Goal: Task Accomplishment & Management: Use online tool/utility

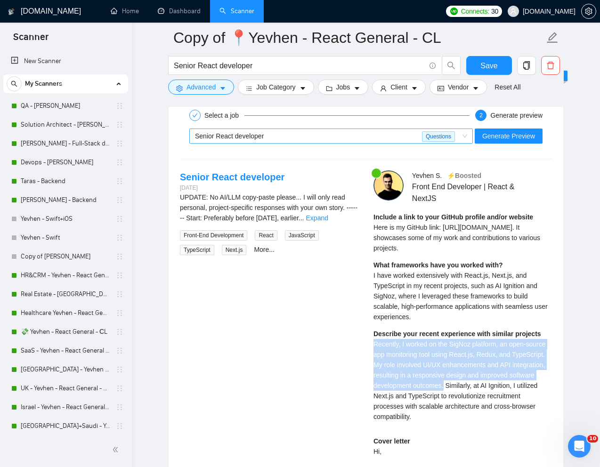
scroll to position [166, 0]
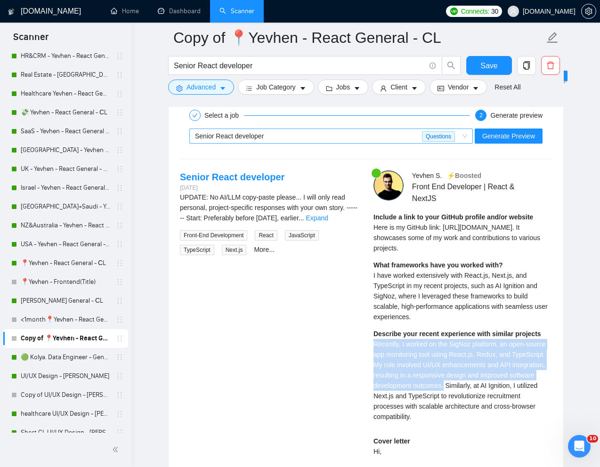
click at [311, 131] on div "Senior React developer" at bounding box center [308, 136] width 227 height 14
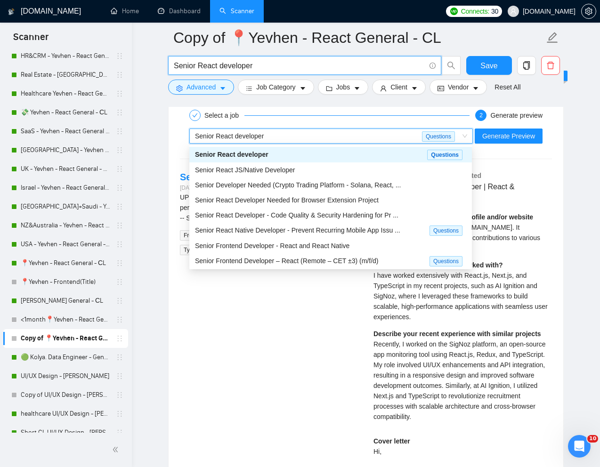
click at [270, 65] on input "Senior React developer" at bounding box center [300, 66] width 252 height 12
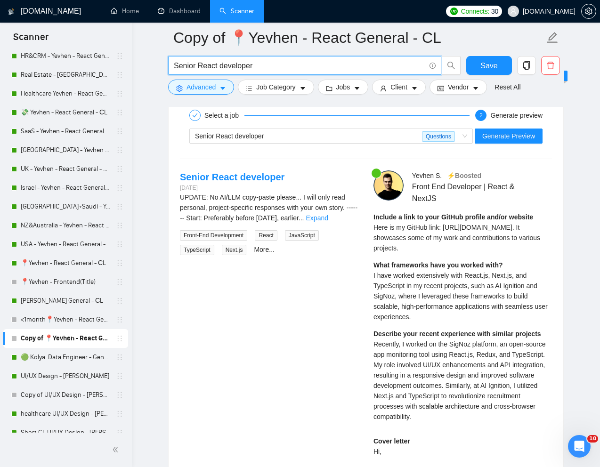
click at [270, 65] on input "Senior React developer" at bounding box center [300, 66] width 252 height 12
paste input "Front End Engineer Needed for Pixel Perfect UI Designs"
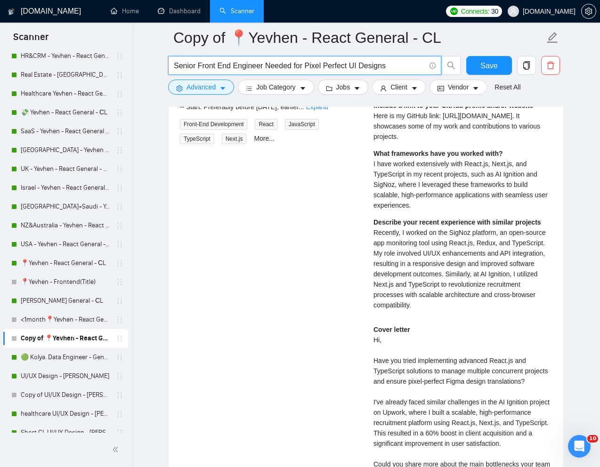
type input "Senior Front End Engineer Needed for Pixel Perfect UI Designs"
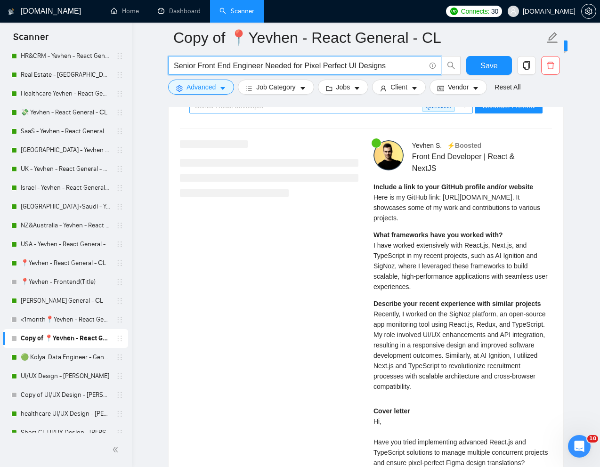
click at [316, 113] on div "Senior React developer" at bounding box center [308, 106] width 227 height 14
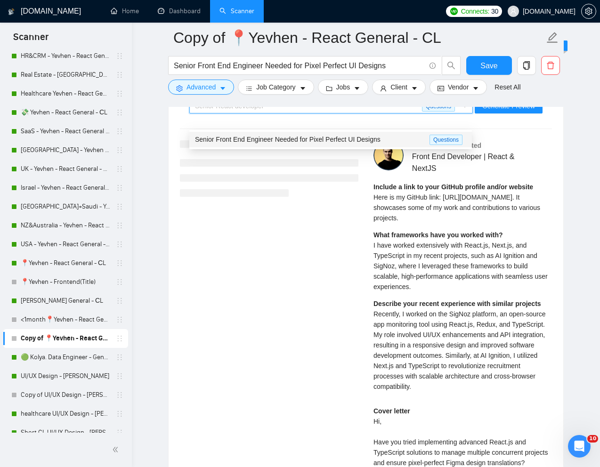
click at [294, 140] on span "Senior Front End Engineer Needed for Pixel Perfect UI Designs" at bounding box center [288, 140] width 186 height 8
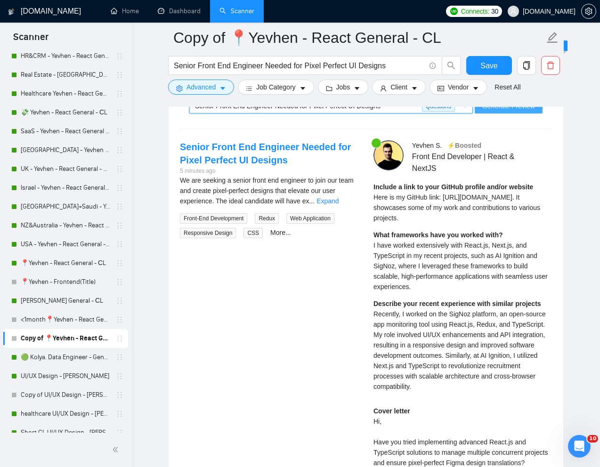
click at [493, 111] on span "Generate Preview" at bounding box center [509, 106] width 53 height 10
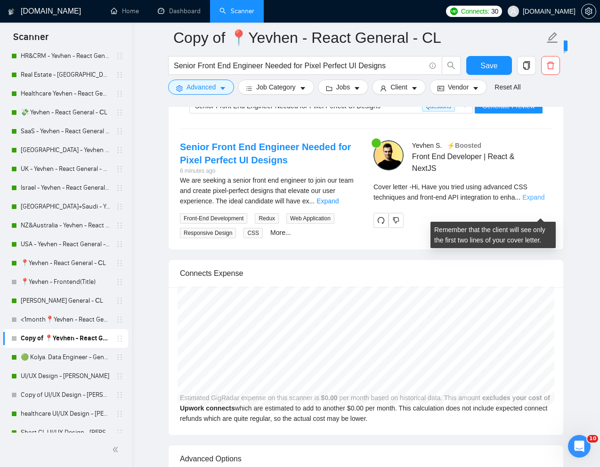
click at [539, 201] on link "Expand" at bounding box center [534, 198] width 22 height 8
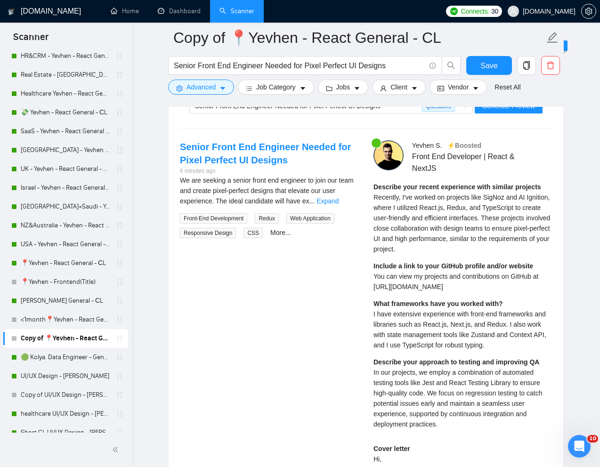
drag, startPoint x: 371, startPoint y: 292, endPoint x: 460, endPoint y: 303, distance: 90.2
click at [460, 303] on div "[PERSON_NAME] ⚡️Boosted Front End Developer | React & NextJS Describe your rece…" at bounding box center [463, 423] width 194 height 567
click at [451, 342] on span "I have extensive experience with front-end frameworks and libraries such as Rea…" at bounding box center [460, 330] width 173 height 39
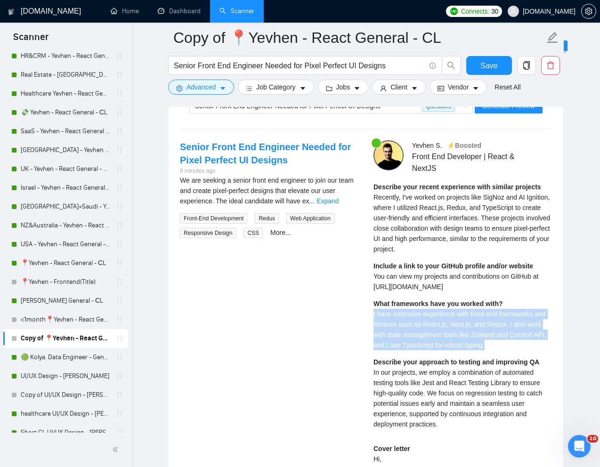
drag, startPoint x: 370, startPoint y: 330, endPoint x: 544, endPoint y: 360, distance: 176.5
click at [544, 360] on div "[PERSON_NAME] ⚡️Boosted Front End Developer | React & NextJS Describe your rece…" at bounding box center [463, 423] width 194 height 567
copy span "I have extensive experience with front-end frameworks and libraries such as Rea…"
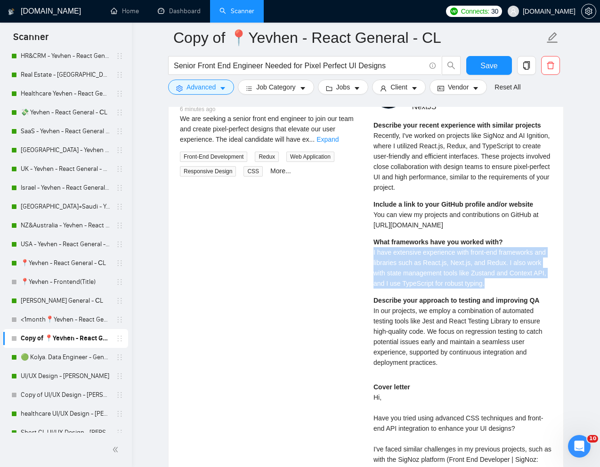
scroll to position [1980, 0]
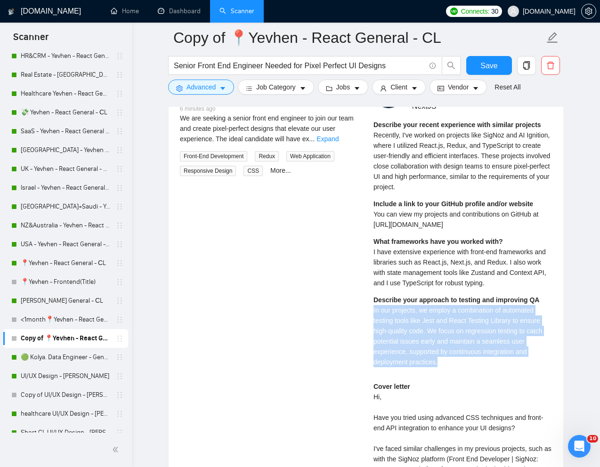
drag, startPoint x: 373, startPoint y: 327, endPoint x: 452, endPoint y: 378, distance: 94.4
click at [452, 378] on div "[PERSON_NAME] ⚡️Boosted Front End Developer | React & NextJS Describe your rece…" at bounding box center [463, 361] width 194 height 567
copy span "In our projects, we employ a combination of automated testing tools like Jest a…"
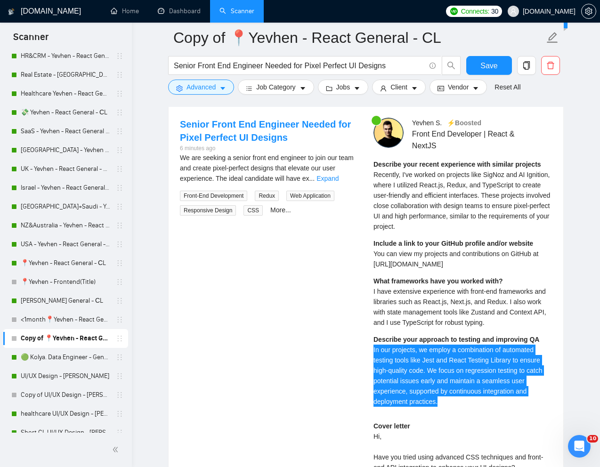
scroll to position [1908, 0]
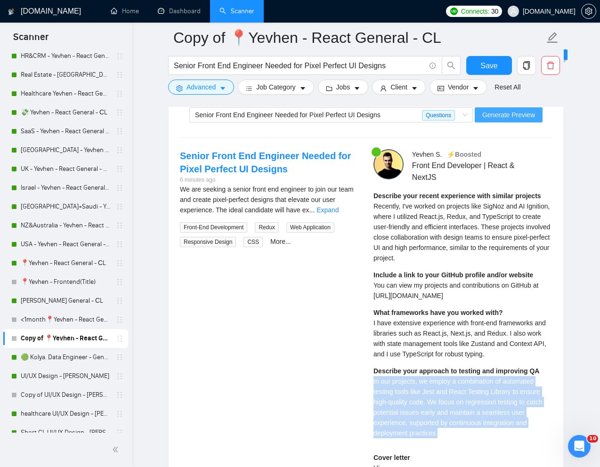
click at [498, 120] on span "Generate Preview" at bounding box center [509, 115] width 53 height 10
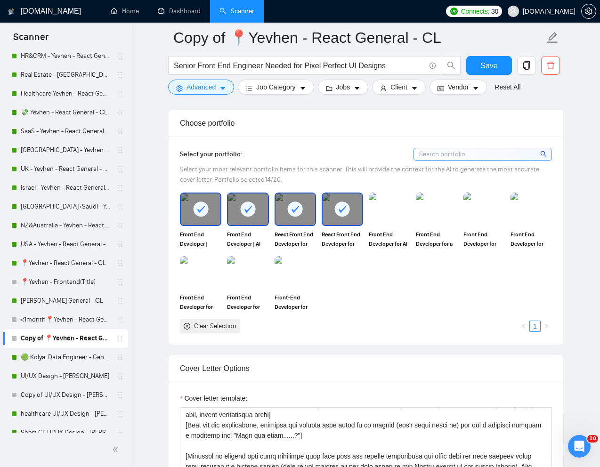
scroll to position [796, 0]
click at [387, 225] on img at bounding box center [390, 209] width 40 height 31
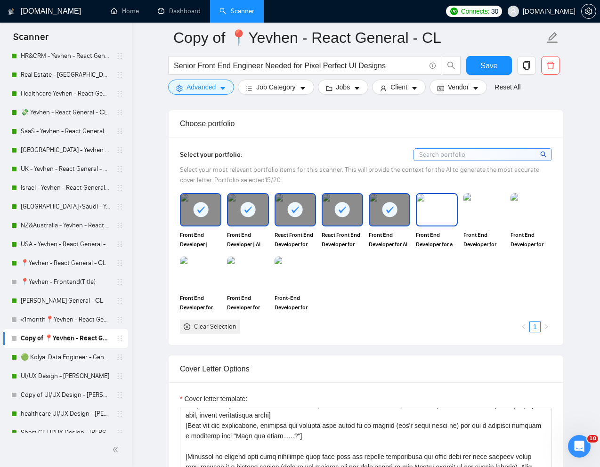
click at [439, 225] on img at bounding box center [437, 209] width 40 height 31
click at [493, 226] on img at bounding box center [484, 209] width 41 height 33
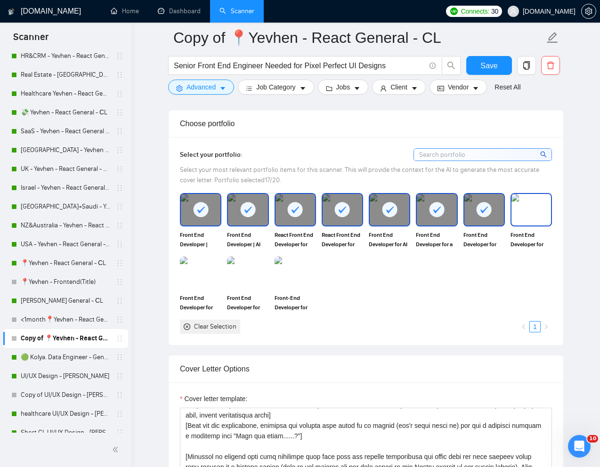
click at [524, 225] on img at bounding box center [532, 209] width 40 height 31
click at [295, 285] on img at bounding box center [296, 273] width 40 height 31
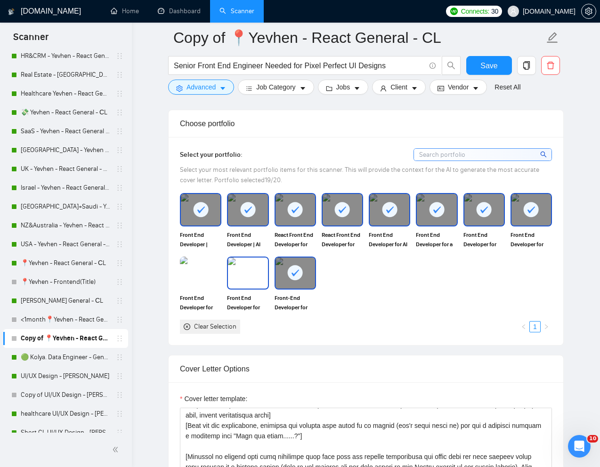
click at [238, 286] on img at bounding box center [248, 273] width 40 height 31
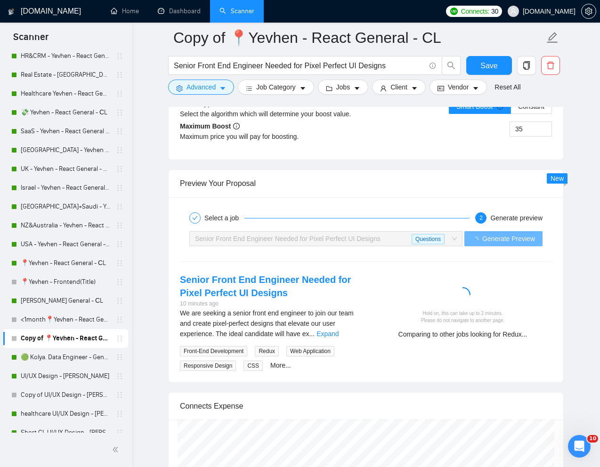
scroll to position [1788, 0]
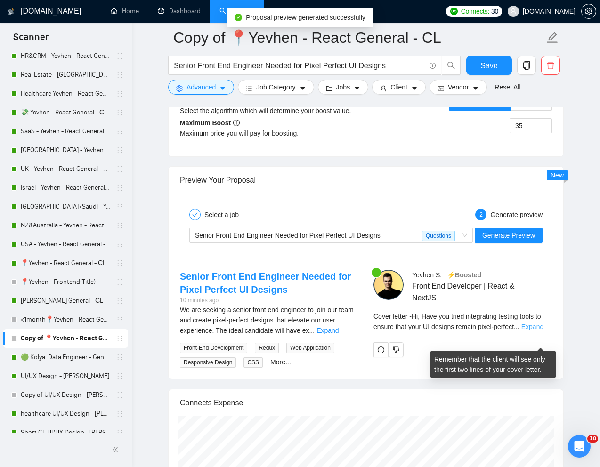
click at [540, 331] on link "Expand" at bounding box center [533, 327] width 22 height 8
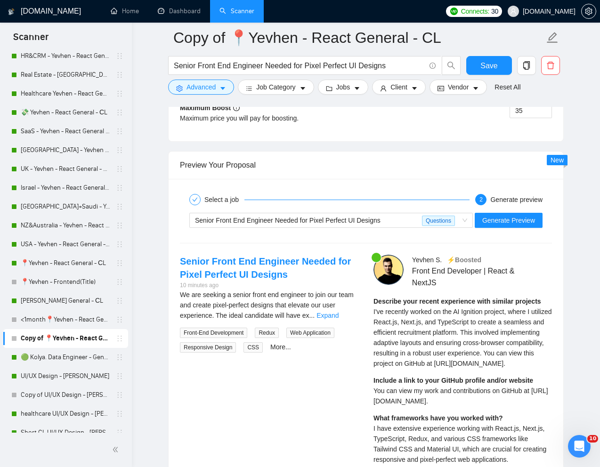
scroll to position [1805, 0]
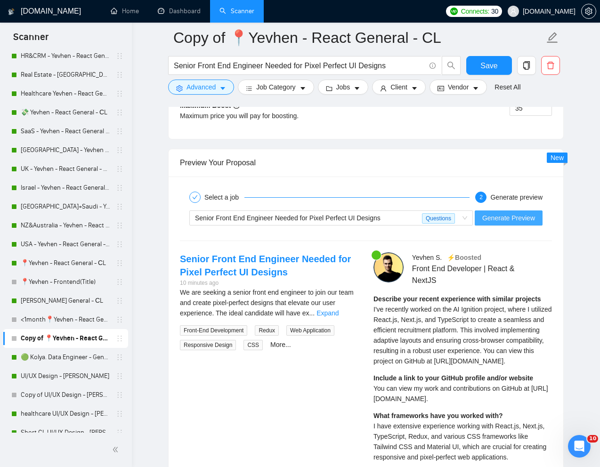
click at [507, 223] on span "Generate Preview" at bounding box center [509, 218] width 53 height 10
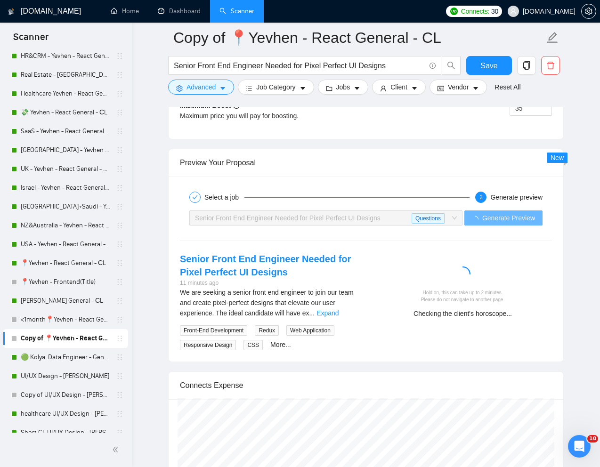
click at [543, 304] on div "Hold on, this can take up to 2 minutes. Please do not navigate to another page." at bounding box center [462, 296] width 171 height 15
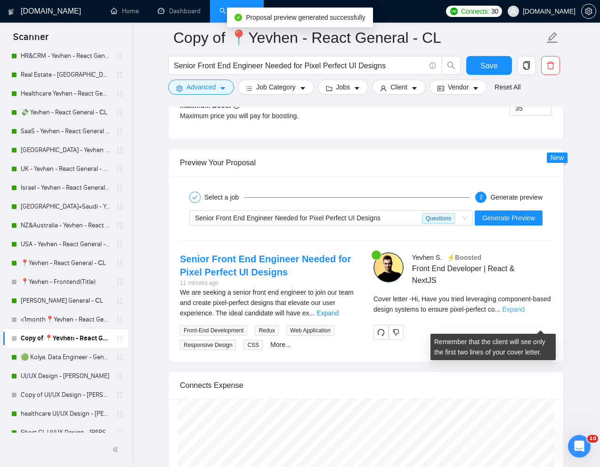
click at [524, 313] on link "Expand" at bounding box center [513, 310] width 22 height 8
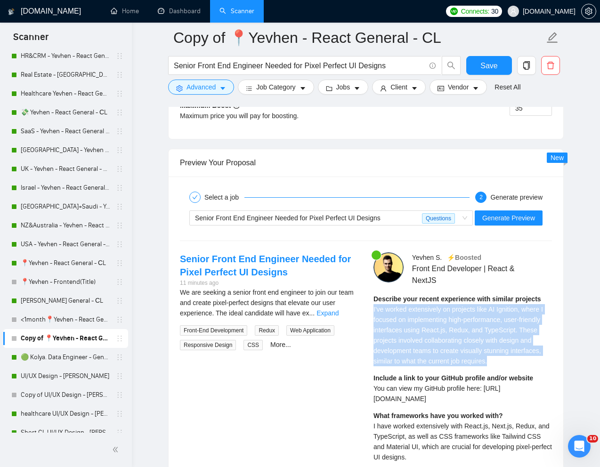
drag, startPoint x: 370, startPoint y: 324, endPoint x: 501, endPoint y: 376, distance: 140.9
copy span "I've worked extensively on projects like AI Ignition, where I focused on implem…"
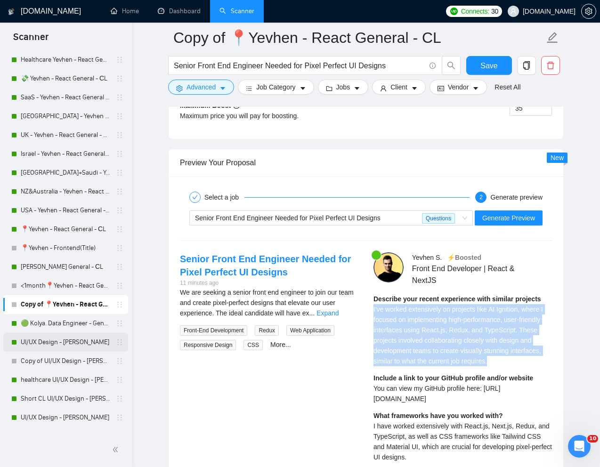
scroll to position [258, 0]
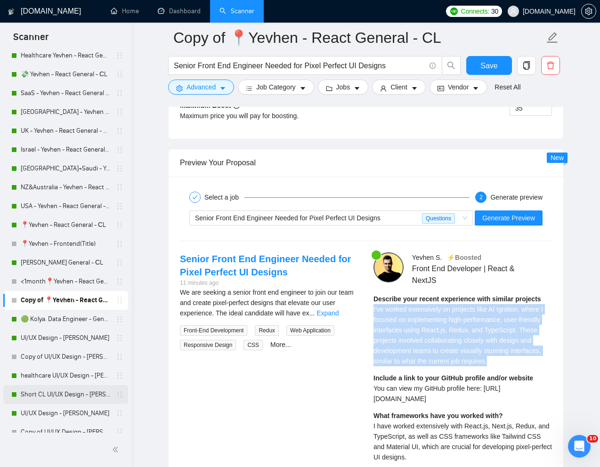
click at [48, 391] on link "Short CL UI/UX Design - [PERSON_NAME]" at bounding box center [66, 394] width 90 height 19
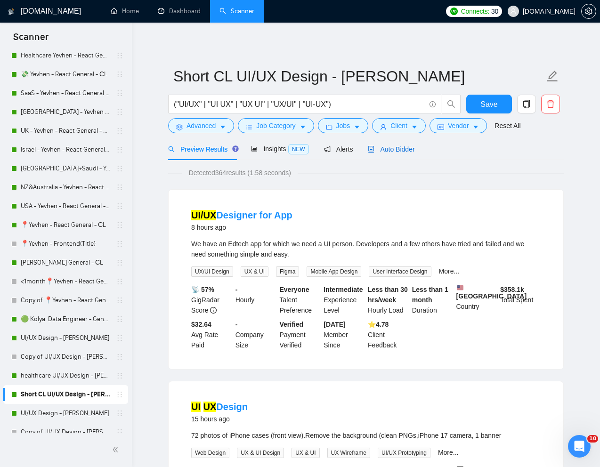
click at [410, 151] on span "Auto Bidder" at bounding box center [391, 150] width 47 height 8
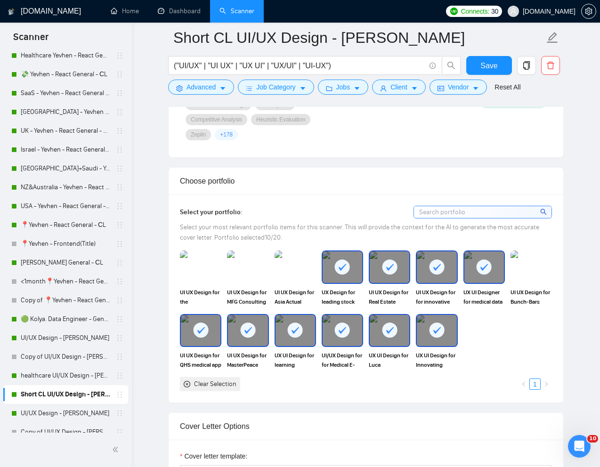
scroll to position [876, 0]
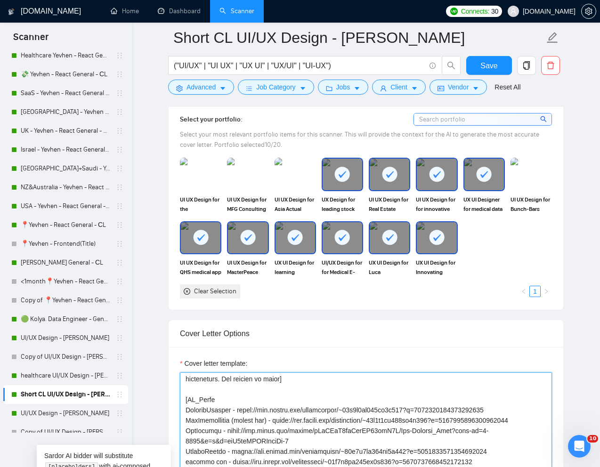
scroll to position [115, 0]
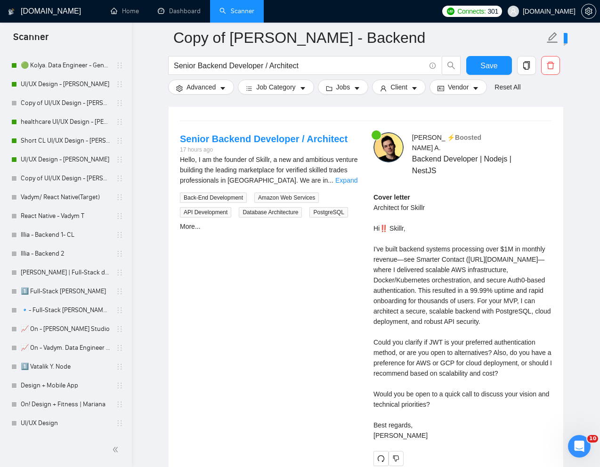
scroll to position [502, 0]
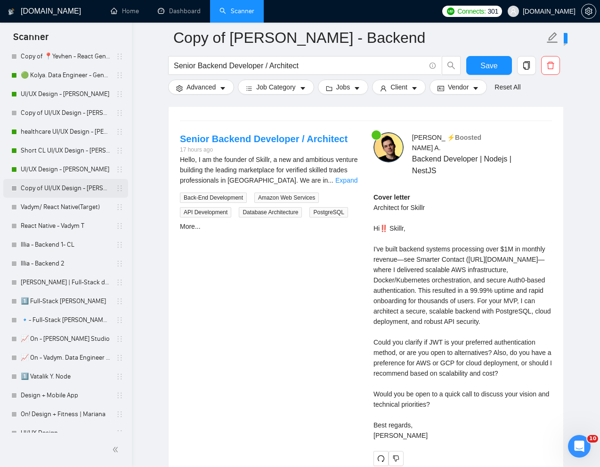
click at [71, 186] on link "Copy of UI/UX Design - [PERSON_NAME]" at bounding box center [66, 188] width 90 height 19
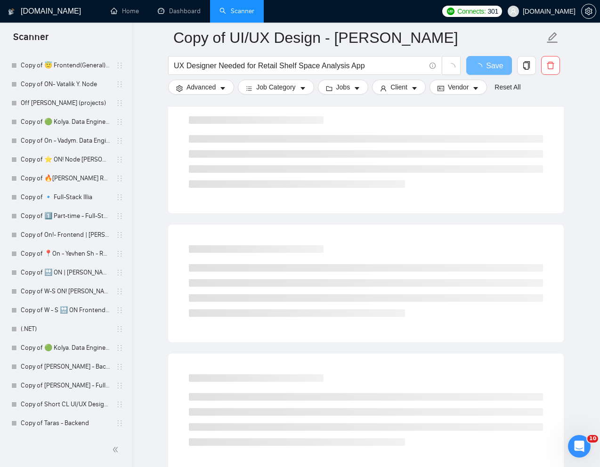
scroll to position [436, 0]
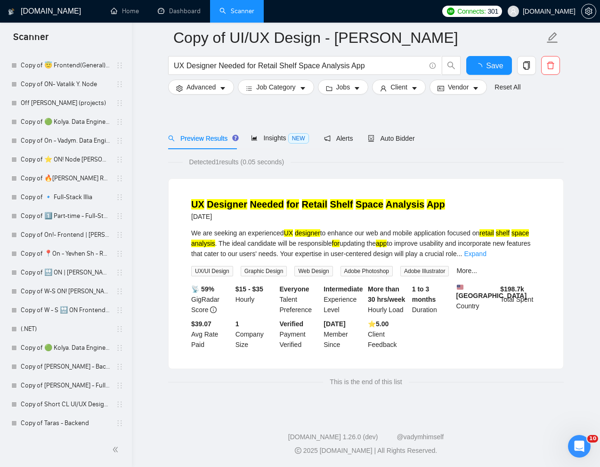
click at [142, 333] on div "GigRadar.io Home Dashboard Scanner Connects: 301 Seedium.io Copy of UI/UX Desig…" at bounding box center [366, 225] width 468 height 486
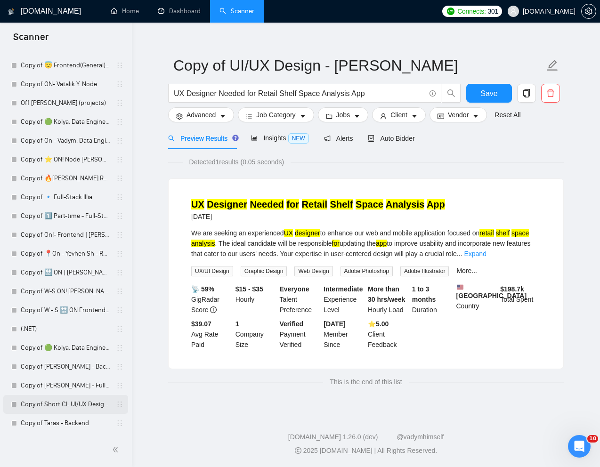
click at [57, 403] on link "Copy of Short CL UI/UX Design - [PERSON_NAME]" at bounding box center [66, 404] width 90 height 19
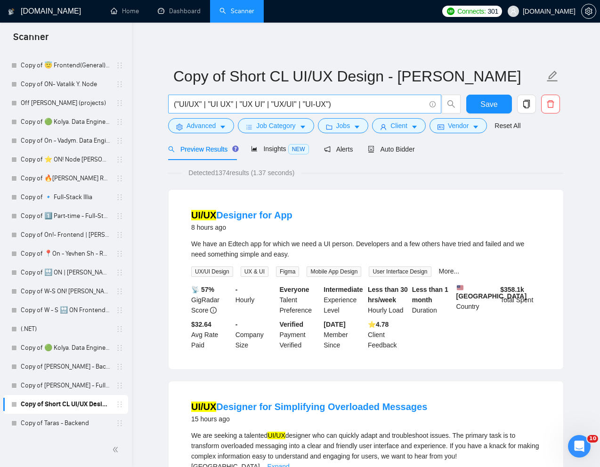
click at [317, 107] on input "("UI/UX" | "UI UX" | "UX UI" | "UX/UI" | "UI-UX")" at bounding box center [300, 104] width 252 height 12
paste input "UI/UX Designer for App"
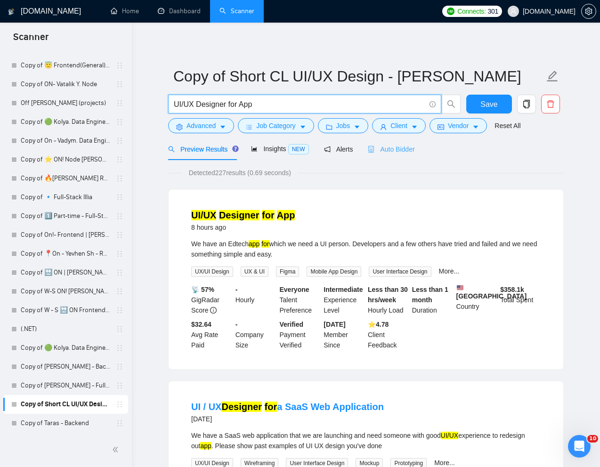
type input "UI/UX Designer for App"
click at [395, 153] on div "Auto Bidder" at bounding box center [391, 149] width 47 height 10
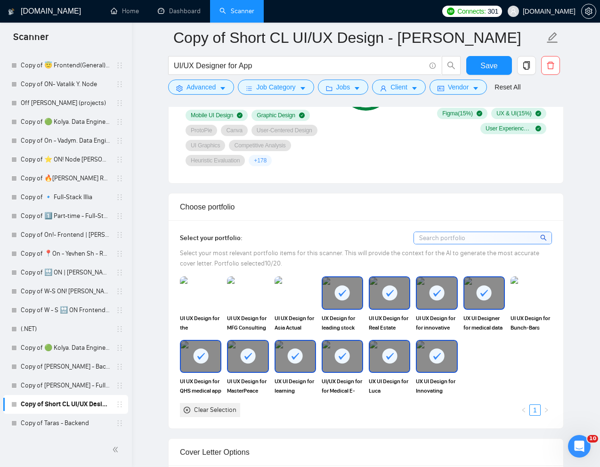
scroll to position [766, 0]
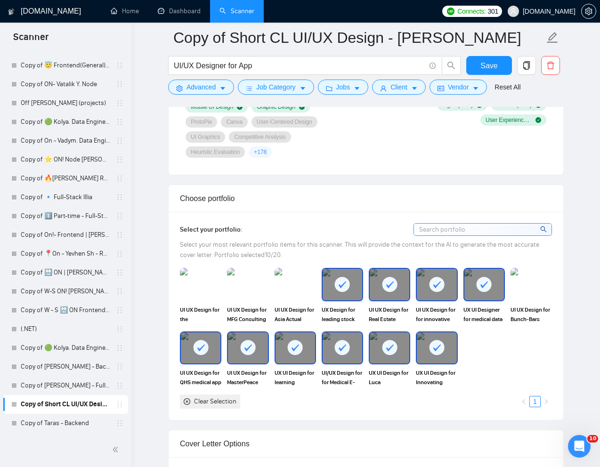
click at [343, 293] on div at bounding box center [343, 284] width 40 height 31
click at [386, 293] on div at bounding box center [390, 284] width 40 height 31
click at [432, 293] on div at bounding box center [437, 284] width 40 height 31
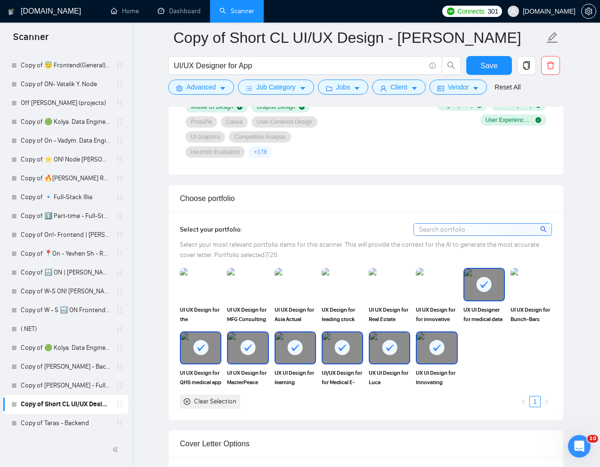
click at [483, 293] on div at bounding box center [485, 284] width 40 height 31
click at [441, 363] on div at bounding box center [436, 348] width 41 height 33
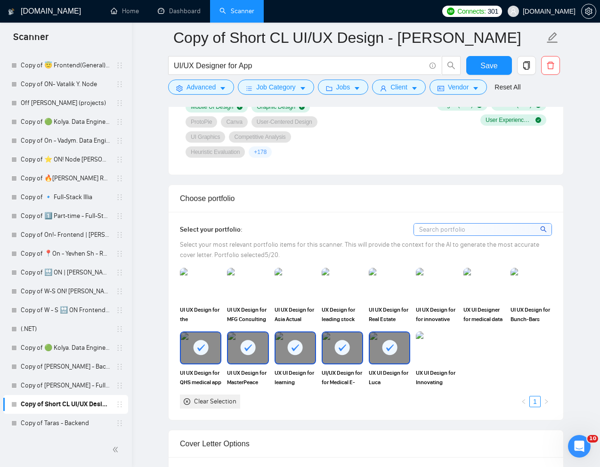
click at [242, 343] on rect at bounding box center [248, 347] width 15 height 15
click at [186, 353] on div at bounding box center [201, 348] width 40 height 31
click at [397, 349] on rect at bounding box center [389, 347] width 15 height 15
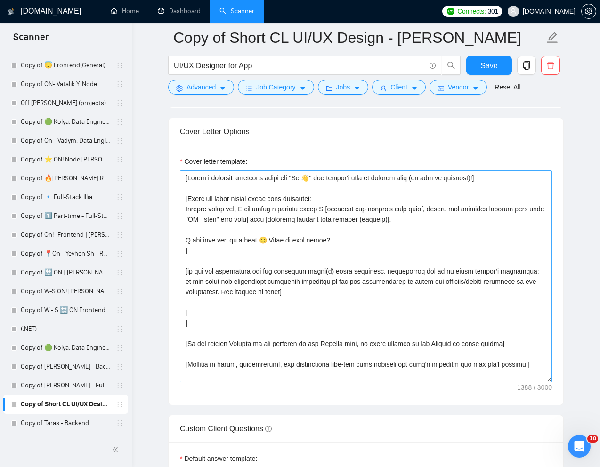
scroll to position [1080, 0]
click at [236, 266] on textarea "Cover letter template:" at bounding box center [366, 276] width 372 height 212
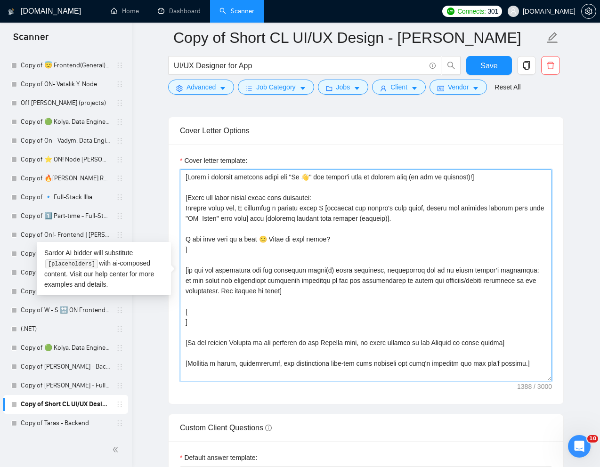
paste textarea "my portfolio and link to it from PR_Links] with [specific outcome with metrics …"
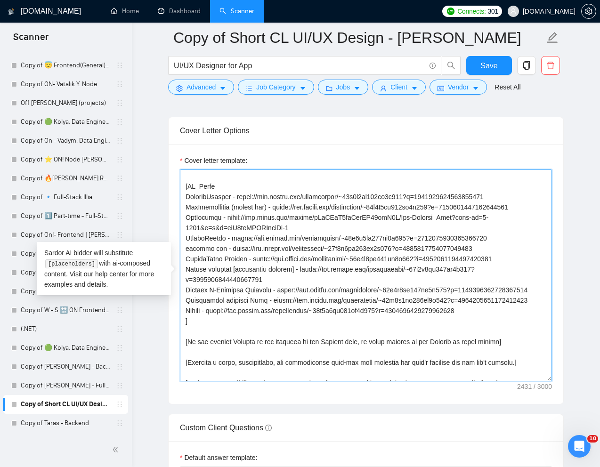
scroll to position [123, 0]
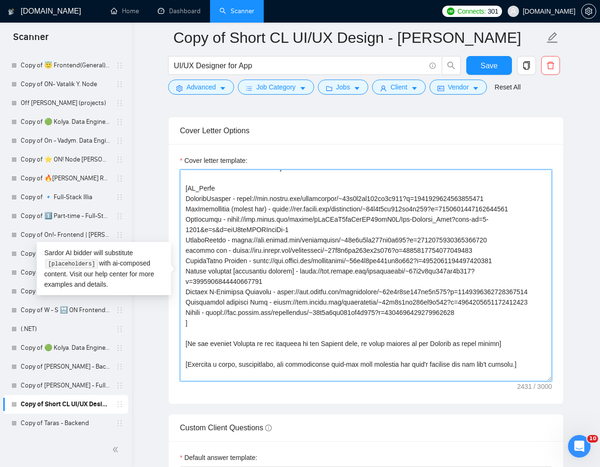
drag, startPoint x: 186, startPoint y: 200, endPoint x: 499, endPoint y: 288, distance: 326.0
click at [499, 288] on textarea "Cover letter template:" at bounding box center [366, 276] width 372 height 212
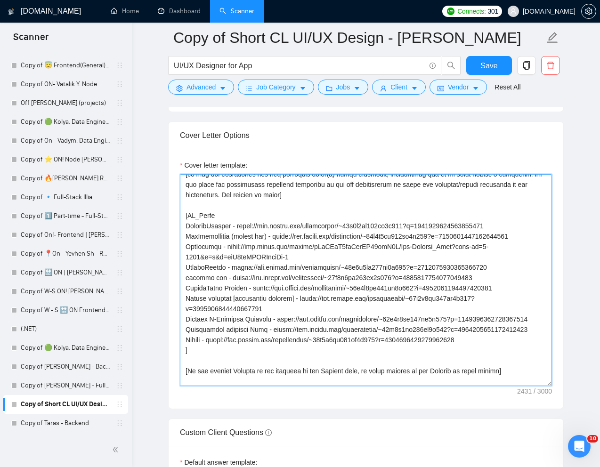
scroll to position [101, 0]
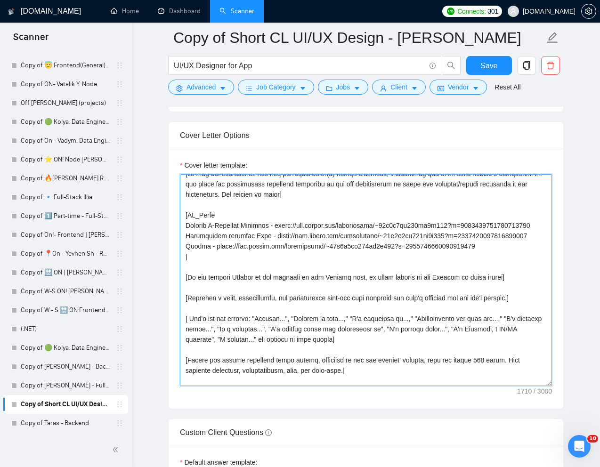
drag, startPoint x: 182, startPoint y: 257, endPoint x: 506, endPoint y: 256, distance: 323.7
click at [506, 258] on textarea "Cover letter template:" at bounding box center [366, 280] width 372 height 212
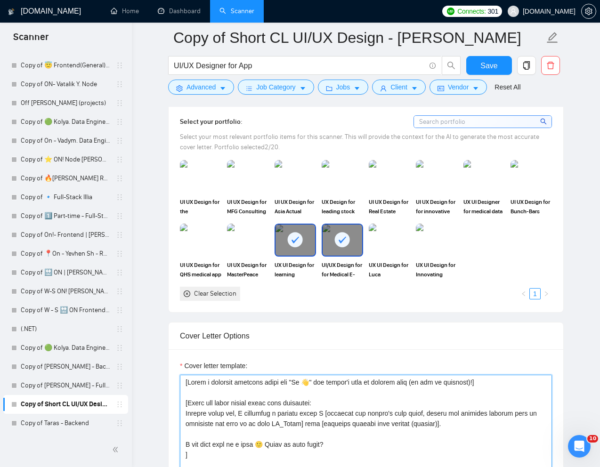
scroll to position [862, 0]
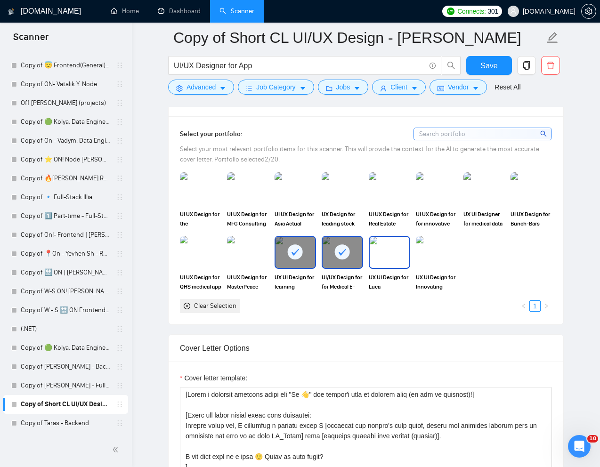
click at [395, 256] on img at bounding box center [390, 252] width 40 height 31
click at [356, 263] on div at bounding box center [343, 252] width 40 height 31
click at [346, 254] on img at bounding box center [343, 252] width 40 height 31
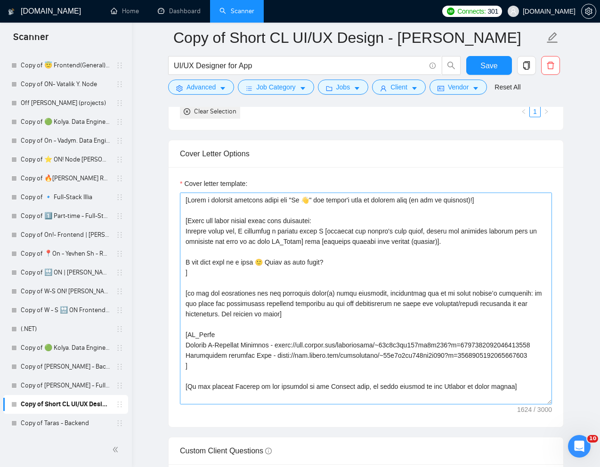
scroll to position [1064, 0]
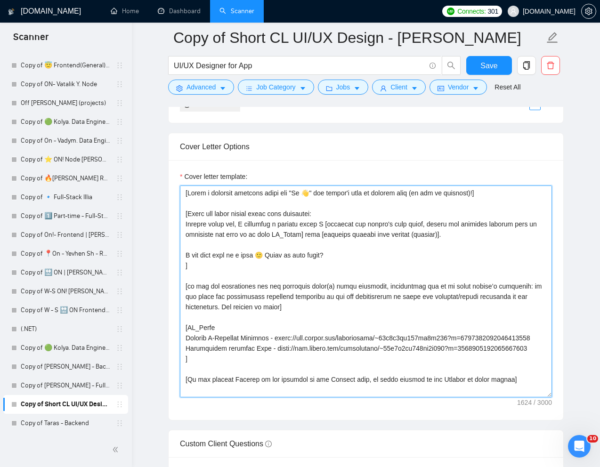
click at [356, 318] on textarea "Cover letter template:" at bounding box center [366, 292] width 372 height 212
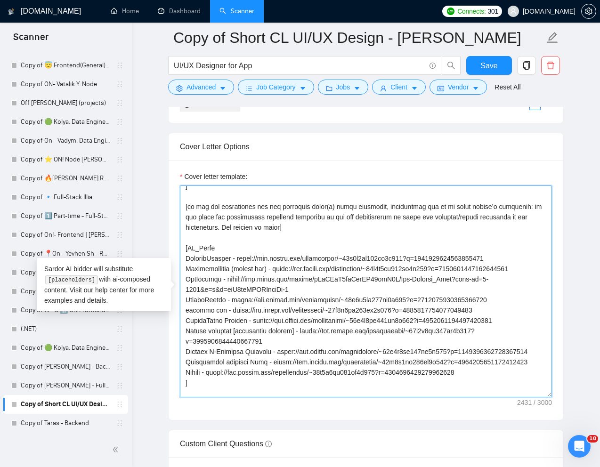
scroll to position [84, 0]
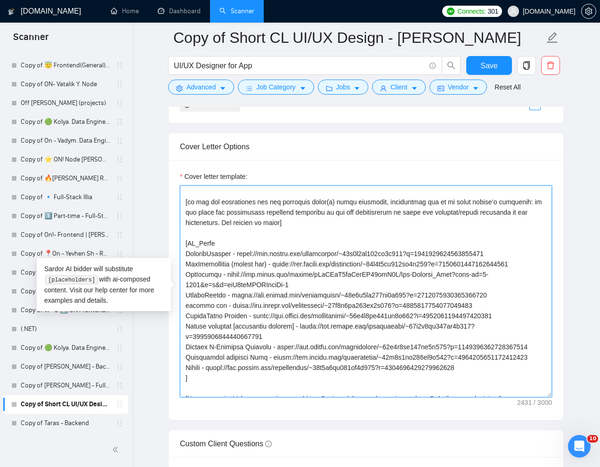
click at [314, 331] on textarea "Cover letter template:" at bounding box center [366, 292] width 372 height 212
drag, startPoint x: 540, startPoint y: 327, endPoint x: 180, endPoint y: 254, distance: 366.8
click at [180, 254] on textarea "Cover letter template:" at bounding box center [366, 292] width 372 height 212
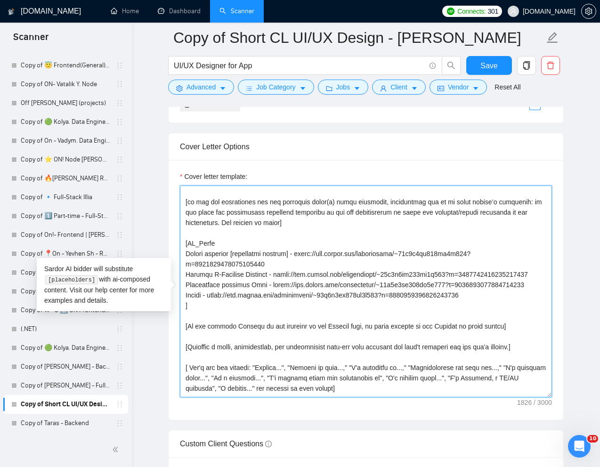
drag, startPoint x: 182, startPoint y: 309, endPoint x: 492, endPoint y: 306, distance: 310.1
click at [492, 306] on textarea "Cover letter template:" at bounding box center [366, 292] width 372 height 212
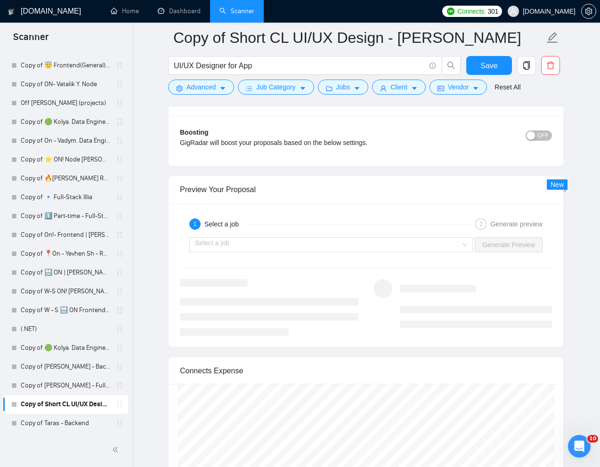
scroll to position [1967, 0]
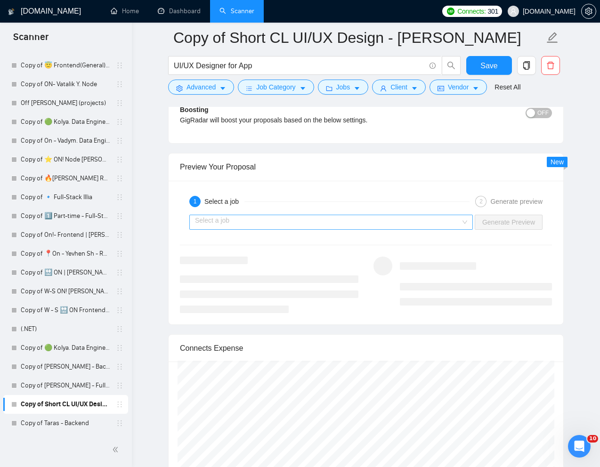
type textarea "[Write a personal greeting using the "Hi 👋" and client's name or company name (…"
click at [398, 225] on input "search" at bounding box center [328, 222] width 266 height 14
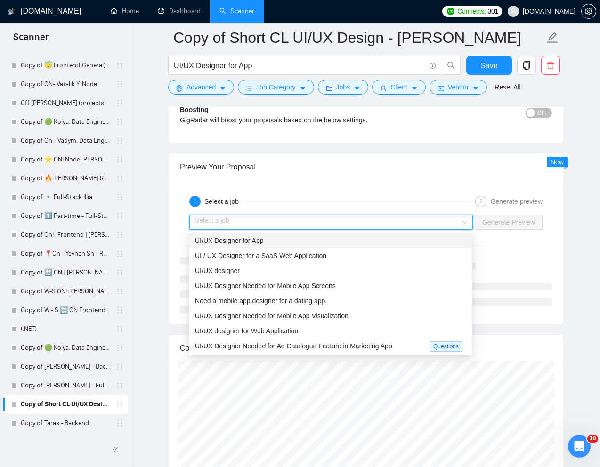
click at [305, 244] on div "UI/UX Designer for App" at bounding box center [330, 241] width 271 height 10
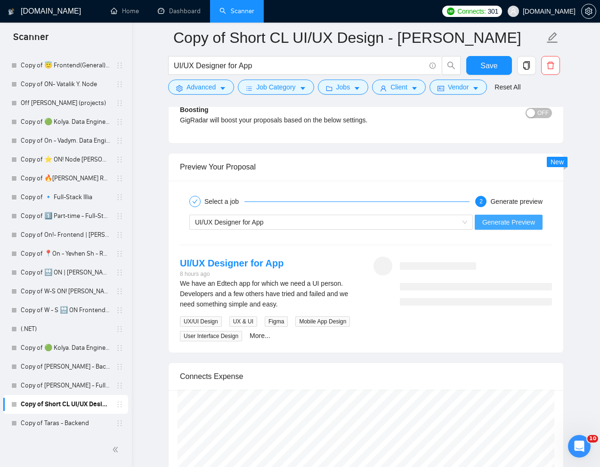
click at [515, 222] on span "Generate Preview" at bounding box center [509, 222] width 53 height 10
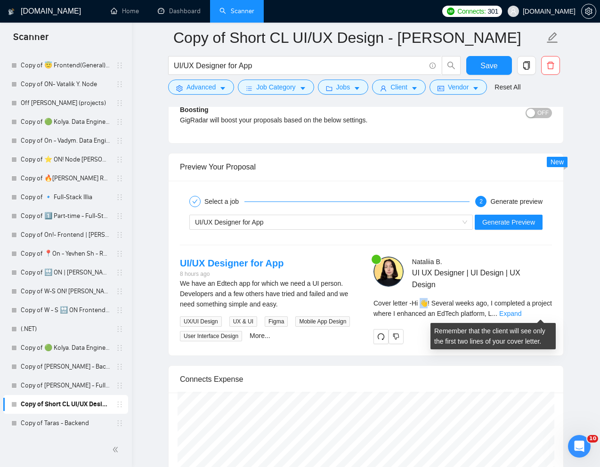
click at [427, 303] on span "Cover letter - Hi 👋! Several weeks ago, I completed a project where I enhanced …" at bounding box center [463, 309] width 179 height 18
copy span "👋!"
click at [522, 312] on link "Expand" at bounding box center [510, 314] width 22 height 8
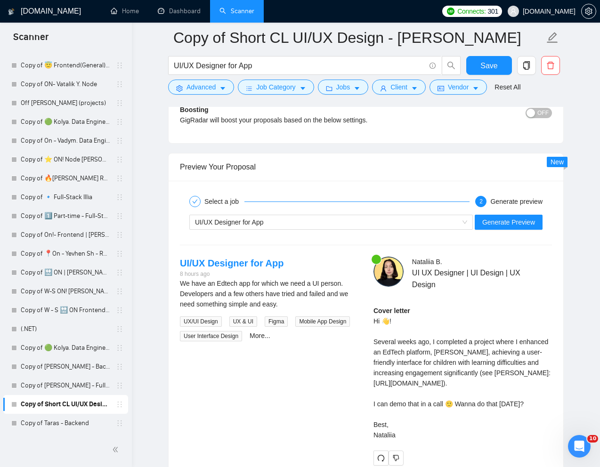
drag, startPoint x: 373, startPoint y: 340, endPoint x: 421, endPoint y: 442, distance: 112.1
click at [421, 442] on div "Nataliia B . UI UX Designer | UI Design | UX Design Cover letter Hi 👋! Several …" at bounding box center [463, 361] width 194 height 209
copy div "everal weeks ago, I completed a project where I enhanced an EdTech platform, Lu…"
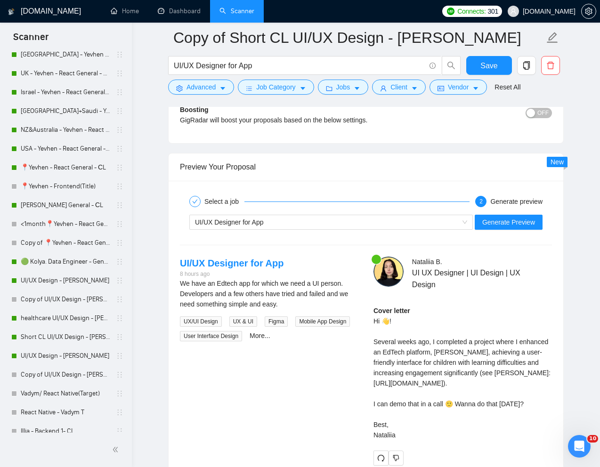
scroll to position [355, 0]
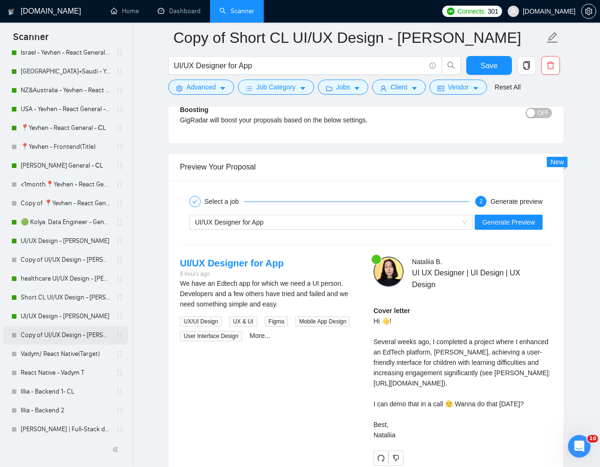
click at [56, 333] on link "Copy of UI/UX Design - [PERSON_NAME]" at bounding box center [66, 335] width 90 height 19
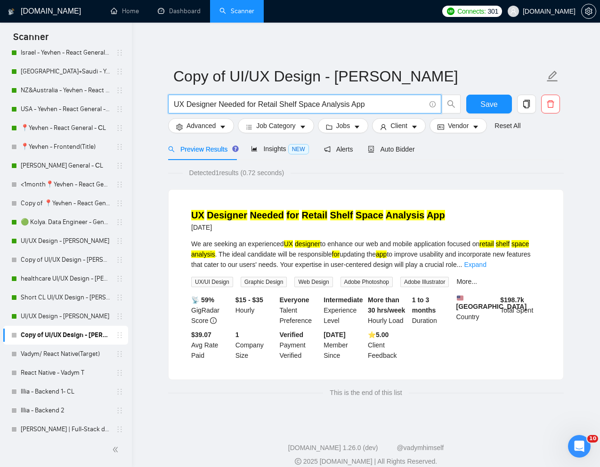
click at [327, 104] on input "UX Designer Needed for Retail Shelf Space Analysis App" at bounding box center [300, 104] width 252 height 12
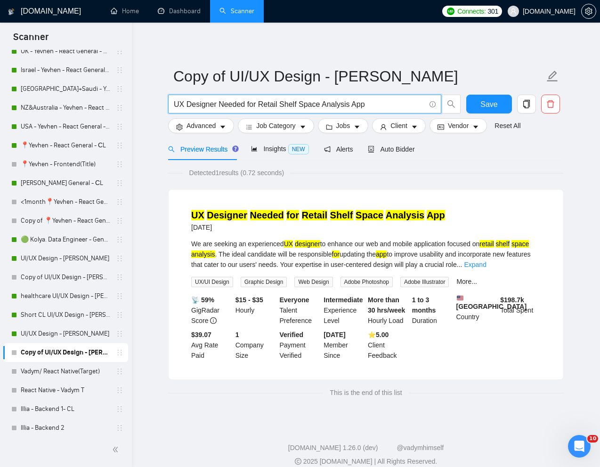
scroll to position [282, 0]
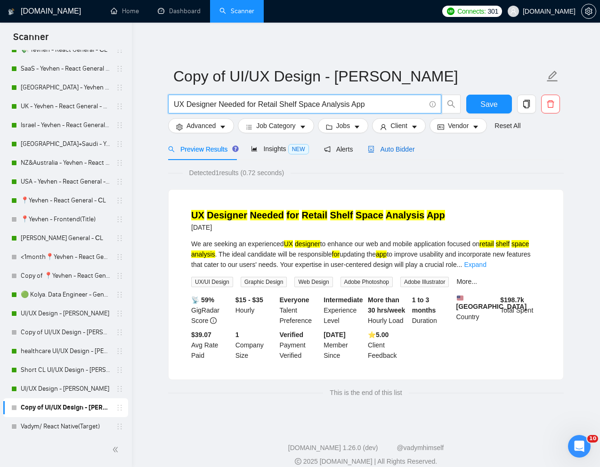
click at [400, 152] on span "Auto Bidder" at bounding box center [391, 150] width 47 height 8
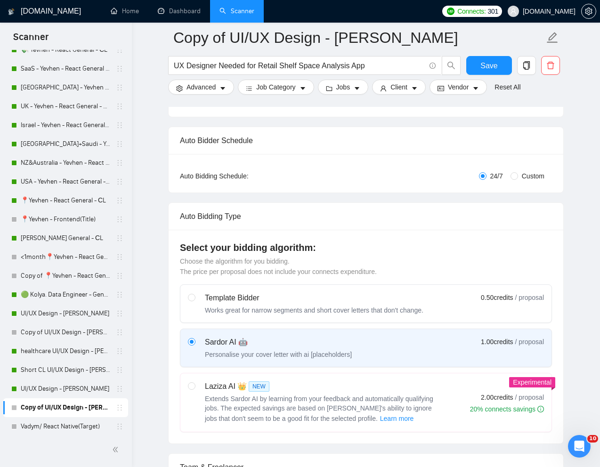
scroll to position [87, 0]
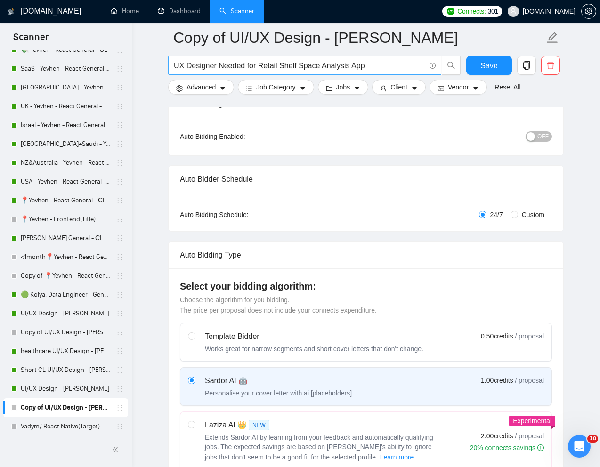
click at [299, 65] on input "UX Designer Needed for Retail Shelf Space Analysis App" at bounding box center [300, 66] width 252 height 12
paste input "I/UX Designer for Marketing Agency (Financial Client Projects)"
click at [306, 65] on input "UI/UX Designer for Marketing Agency (Financial Client Projects" at bounding box center [300, 66] width 252 height 12
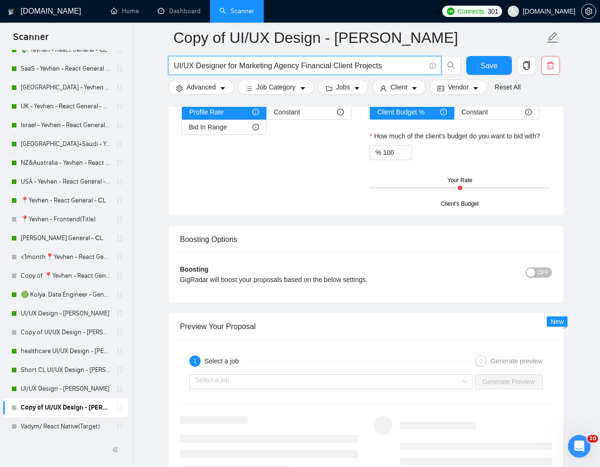
scroll to position [1676, 0]
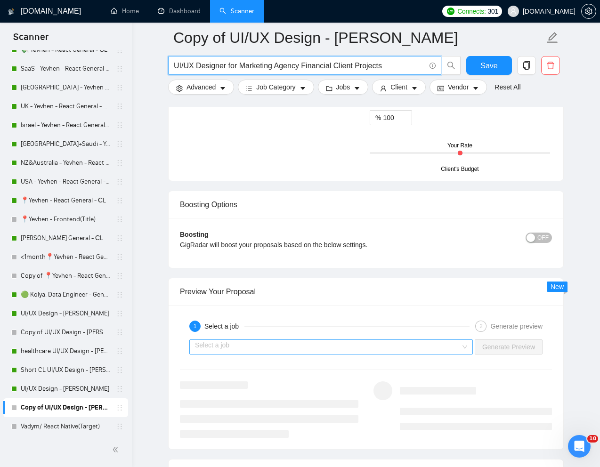
type input "UI/UX Designer for Marketing Agency Financial Client Projects"
click at [433, 350] on input "search" at bounding box center [328, 347] width 266 height 14
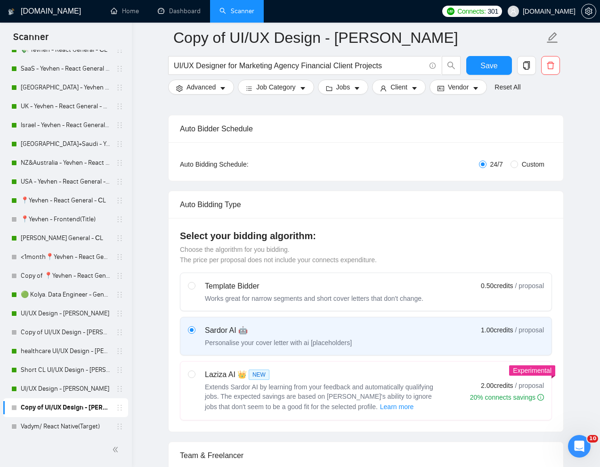
scroll to position [0, 0]
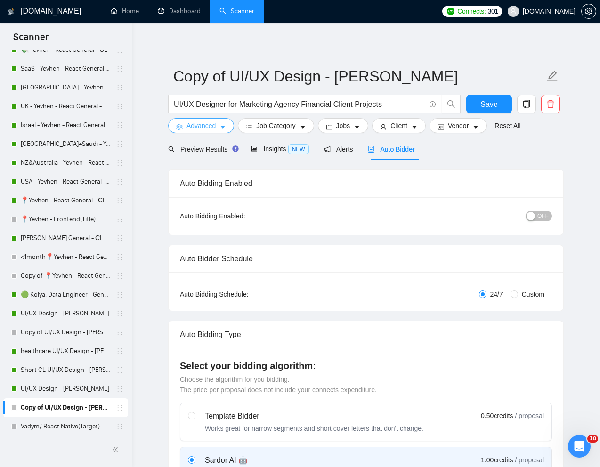
click at [211, 127] on span "Advanced" at bounding box center [201, 126] width 29 height 10
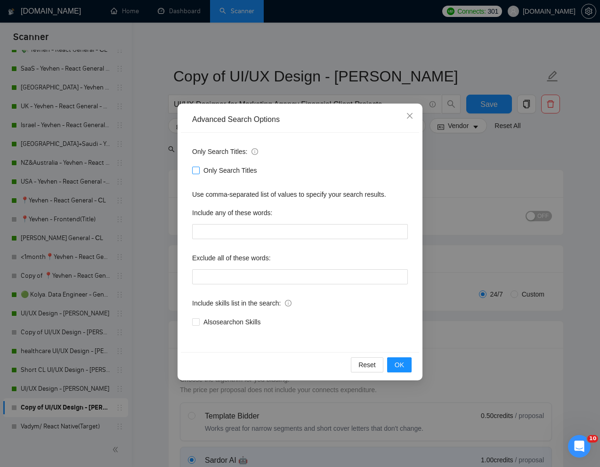
click at [196, 171] on input "Only Search Titles" at bounding box center [195, 170] width 7 height 7
checkbox input "true"
click at [476, 158] on div "Advanced Search Options Only Search Titles: Only Search Titles Use comma-separa…" at bounding box center [300, 233] width 600 height 467
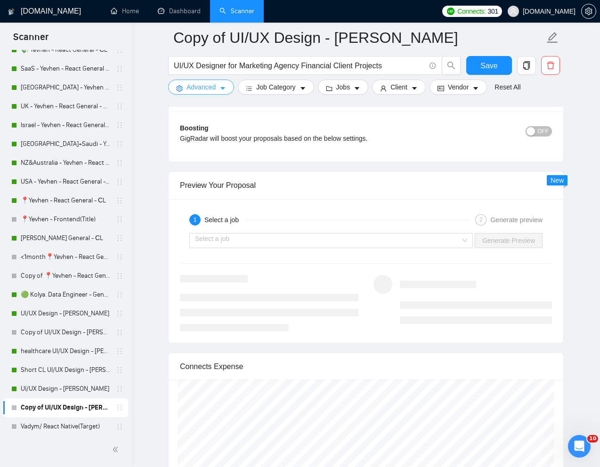
scroll to position [1792, 0]
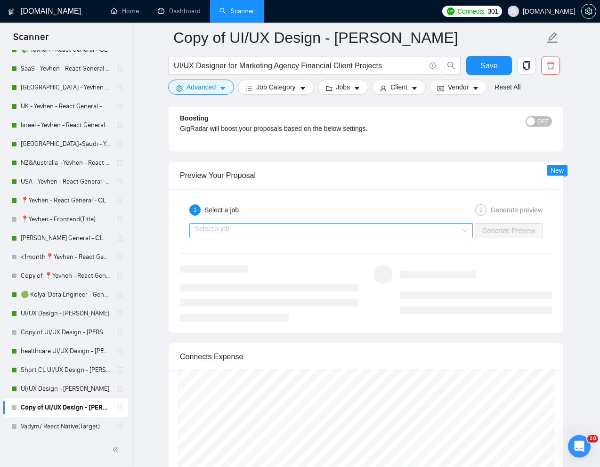
click at [369, 233] on input "search" at bounding box center [328, 231] width 266 height 14
click at [362, 202] on div "1 Select a job 2 Generate preview" at bounding box center [366, 210] width 372 height 19
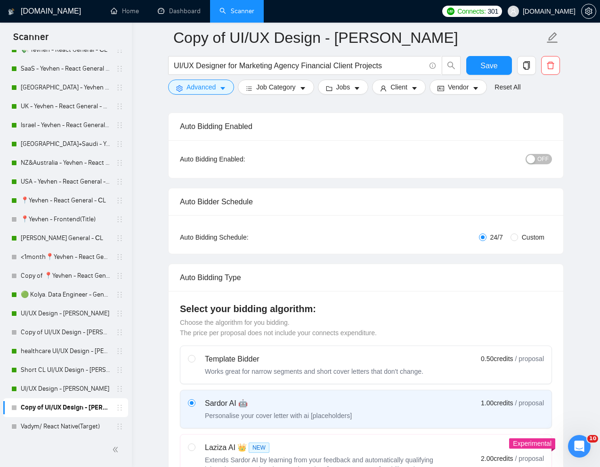
scroll to position [0, 0]
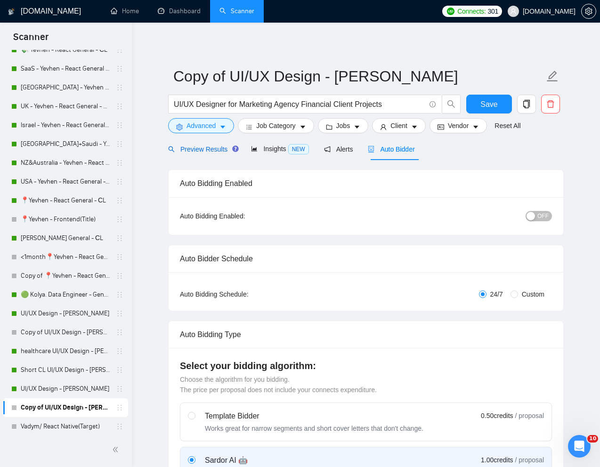
click at [202, 147] on span "Preview Results" at bounding box center [202, 150] width 68 height 8
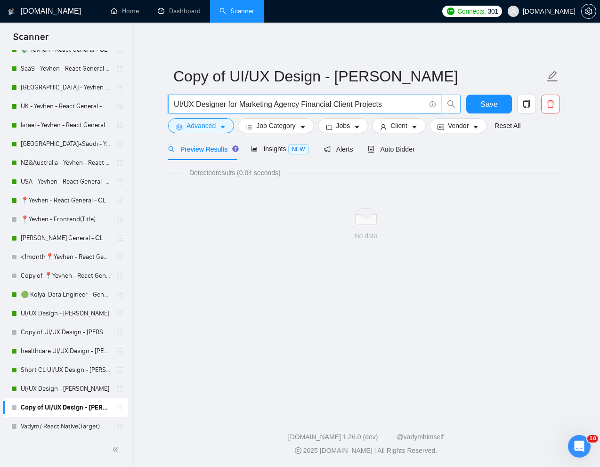
drag, startPoint x: 305, startPoint y: 106, endPoint x: 452, endPoint y: 107, distance: 147.5
click at [452, 107] on span "UI/UX Designer for Marketing Agency Financial Client Projects" at bounding box center [314, 104] width 293 height 19
type input "UI/UX Designer for Marketing Agency"
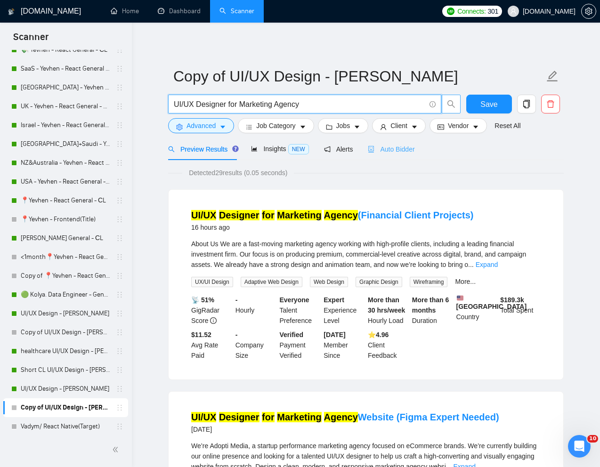
click at [401, 142] on div "Auto Bidder" at bounding box center [391, 149] width 47 height 22
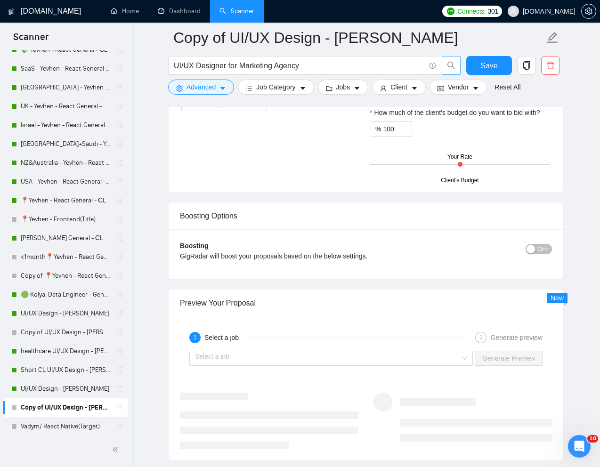
scroll to position [1751, 0]
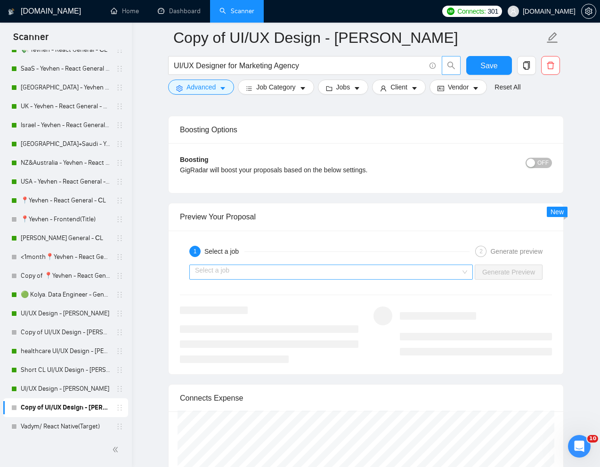
click at [342, 276] on input "search" at bounding box center [328, 272] width 266 height 14
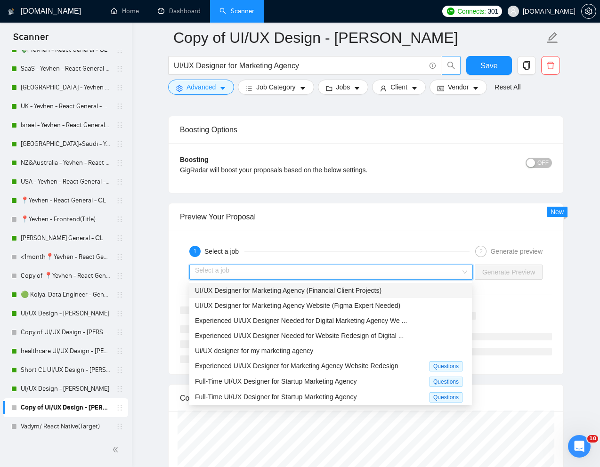
click at [290, 290] on span "UI/UX Designer for Marketing Agency (Financial Client Projects)" at bounding box center [288, 291] width 187 height 8
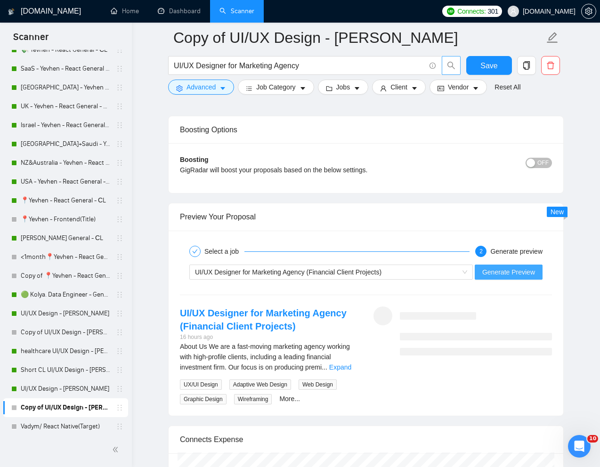
click at [522, 269] on span "Generate Preview" at bounding box center [509, 272] width 53 height 10
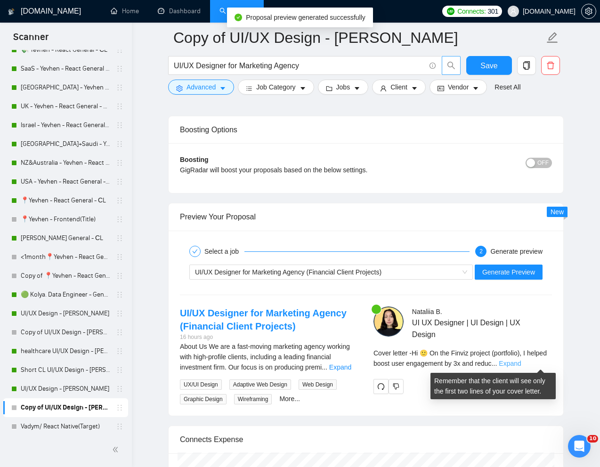
click at [521, 362] on link "Expand" at bounding box center [510, 364] width 22 height 8
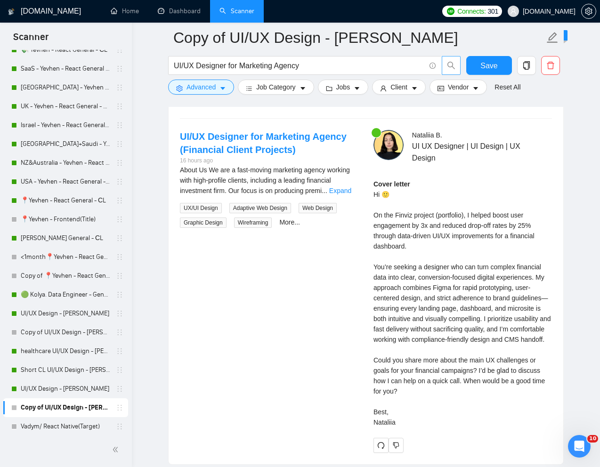
scroll to position [1932, 0]
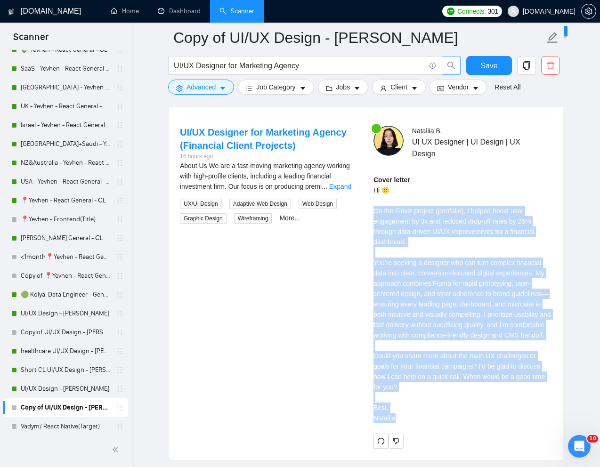
drag, startPoint x: 375, startPoint y: 212, endPoint x: 417, endPoint y: 429, distance: 221.7
click at [417, 424] on div "Cover letter Hi 🙂 On the Finviz project (portfolio), I helped boost user engage…" at bounding box center [463, 299] width 179 height 249
copy div "n the Finviz project (portfolio), I helped boost user engagement by 3x and redu…"
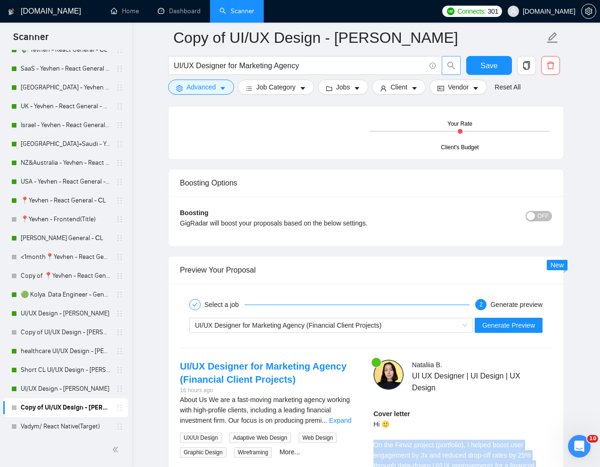
scroll to position [1679, 0]
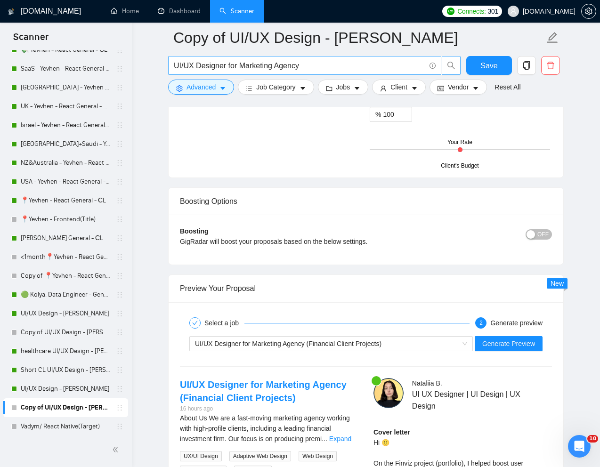
click at [259, 58] on span "UI/UX Designer for Marketing Agency" at bounding box center [304, 65] width 273 height 19
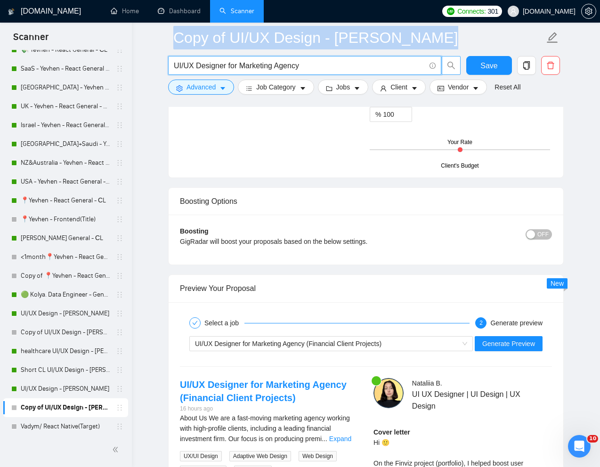
click at [259, 58] on span "UI/UX Designer for Marketing Agency" at bounding box center [304, 65] width 273 height 19
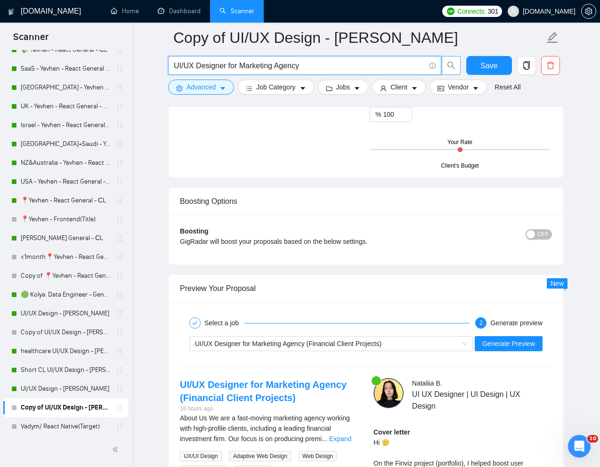
paste input "Seeking Talented UI/UX Designer for Modern Digital Products"
click at [259, 61] on input "UI/UX Designer for Marketing Agency Seeking Talented UI/UX Designer for Modern …" at bounding box center [300, 66] width 252 height 12
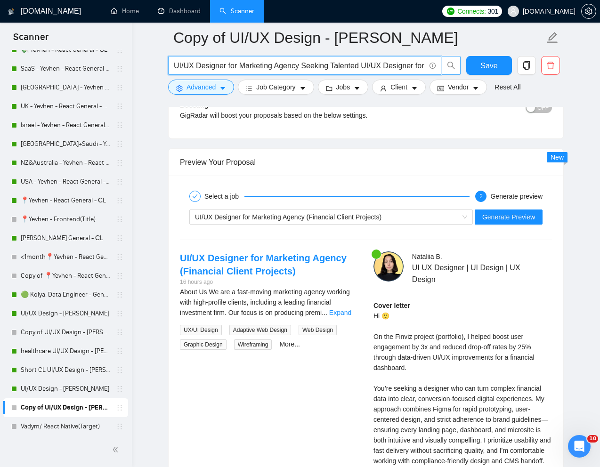
scroll to position [0, 87]
click at [259, 61] on input "UI/UX Designer for Marketing Agency Seeking Talented UI/UX Designer for Modern …" at bounding box center [300, 66] width 252 height 12
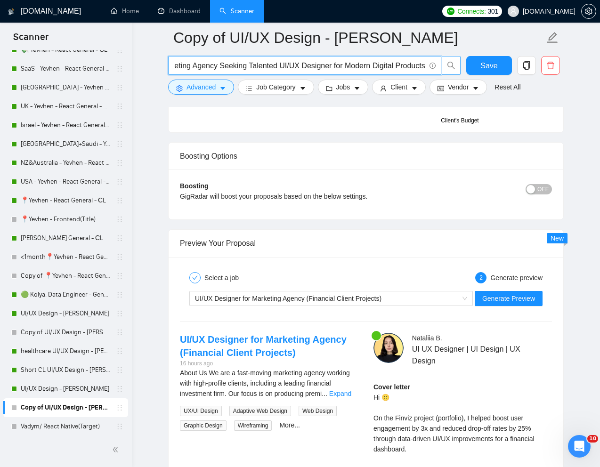
paste input "text"
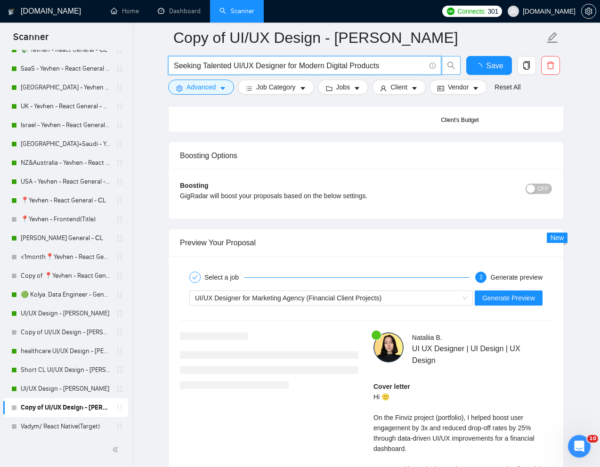
scroll to position [1764, 0]
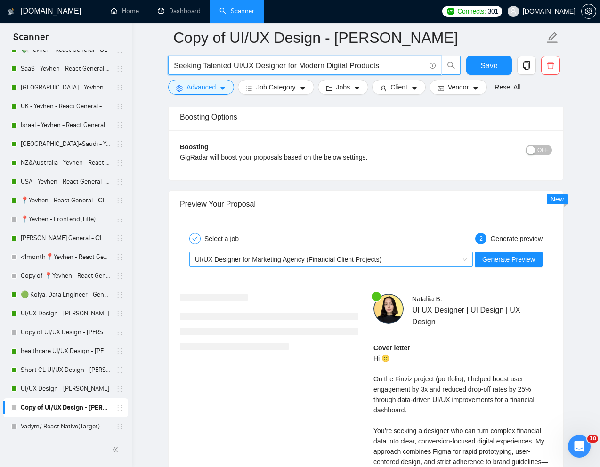
click at [343, 258] on span "UI/UX Designer for Marketing Agency (Financial Client Projects)" at bounding box center [288, 260] width 187 height 8
type input "Seeking Talented UI/UX Designer for Modern Digital Products"
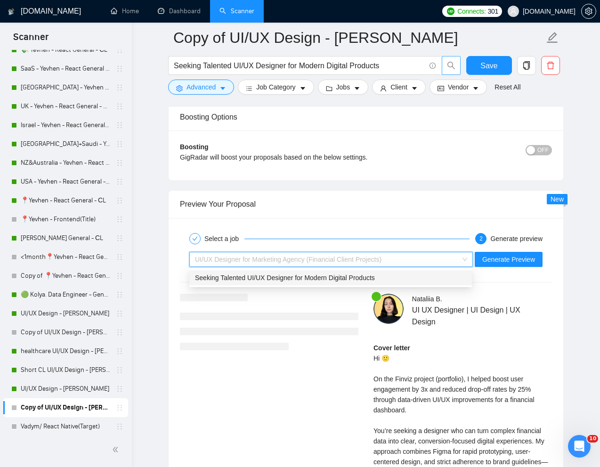
click at [318, 276] on span "Seeking Talented UI/UX Designer for Modern Digital Products" at bounding box center [285, 278] width 180 height 8
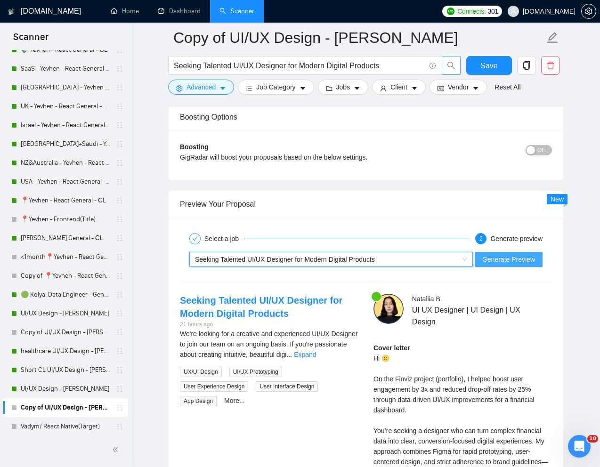
click at [494, 257] on span "Generate Preview" at bounding box center [509, 259] width 53 height 10
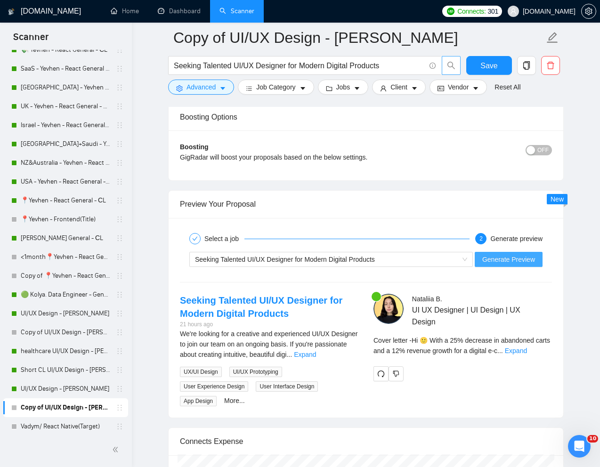
click at [516, 257] on span "Generate Preview" at bounding box center [509, 259] width 53 height 10
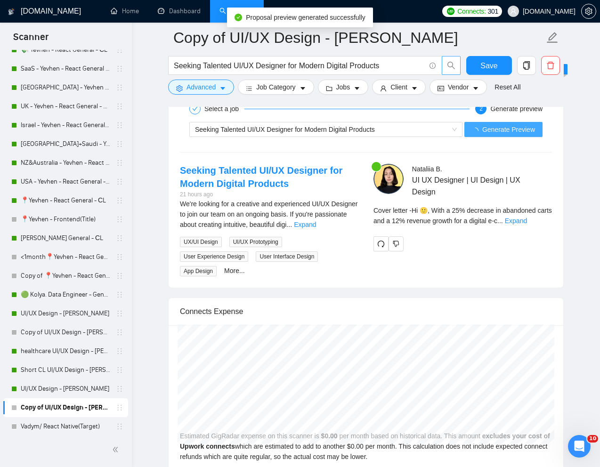
scroll to position [176, 0]
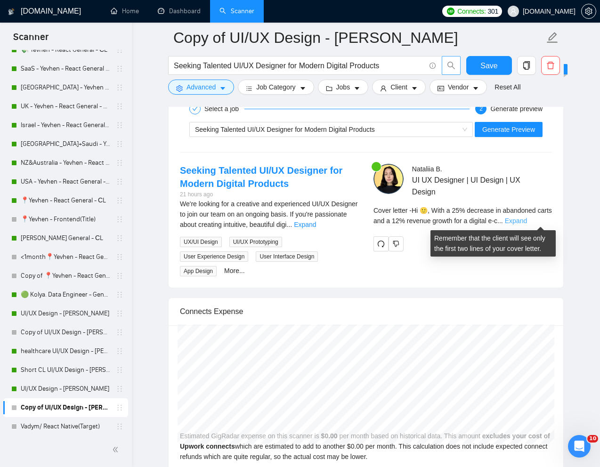
click at [527, 221] on link "Expand" at bounding box center [516, 221] width 22 height 8
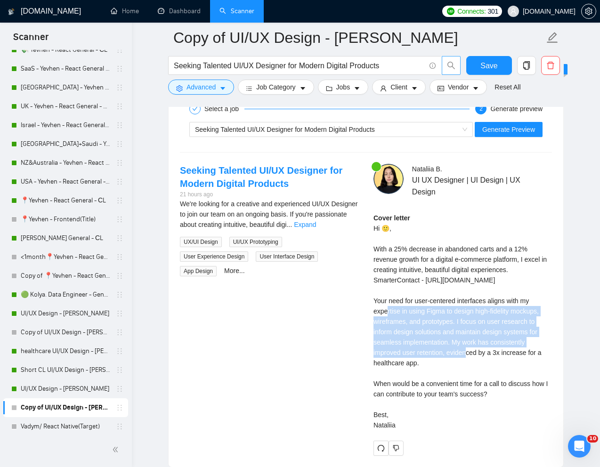
drag, startPoint x: 374, startPoint y: 322, endPoint x: 451, endPoint y: 362, distance: 87.0
click at [451, 362] on div "Cover letter Hi 🙂, With a 25% decrease in abandoned carts and a 12% revenue gro…" at bounding box center [463, 322] width 179 height 218
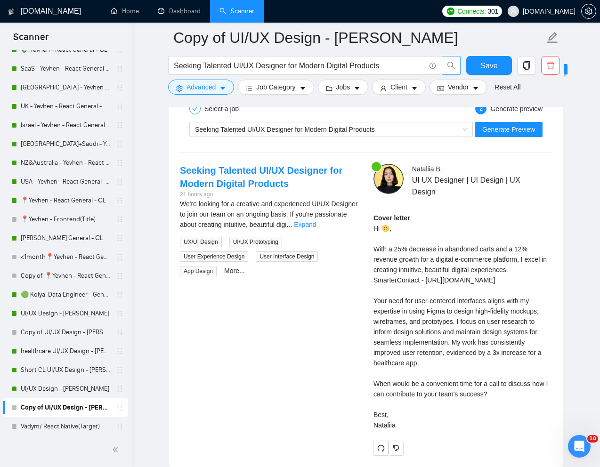
click at [453, 362] on div "Cover letter Hi 🙂, With a 25% decrease in abandoned carts and a 12% revenue gro…" at bounding box center [463, 322] width 179 height 218
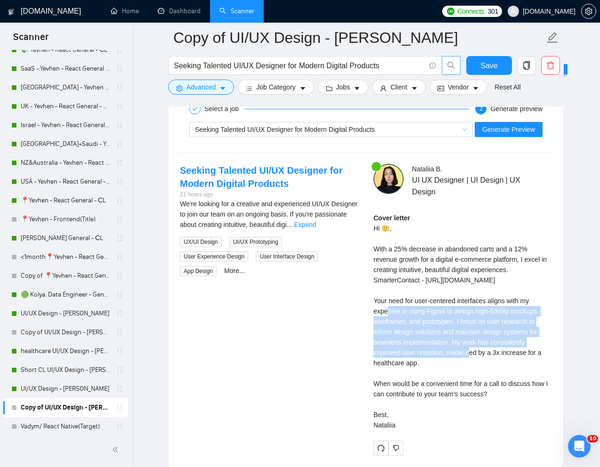
drag, startPoint x: 453, startPoint y: 362, endPoint x: 369, endPoint y: 325, distance: 91.3
click at [369, 325] on div "Nataliia B . UI UX Designer | UI Design | UX Design Cover letter Hi 🙂, With a 2…" at bounding box center [463, 310] width 194 height 292
copy div "our need for user-centered interfaces aligns with my expertise in using Figma t…"
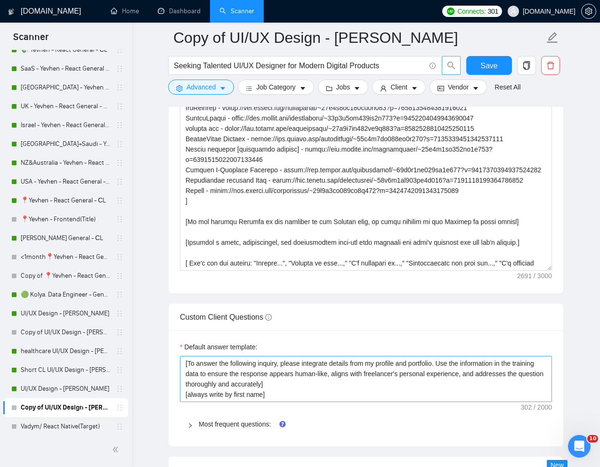
scroll to position [1185, 0]
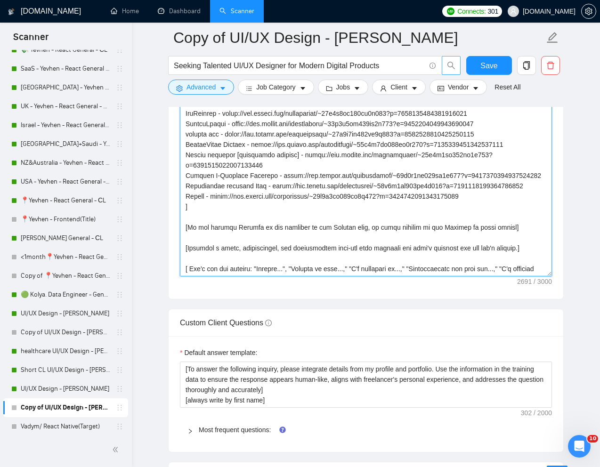
click at [316, 255] on textarea "Cover letter template:" at bounding box center [366, 171] width 372 height 212
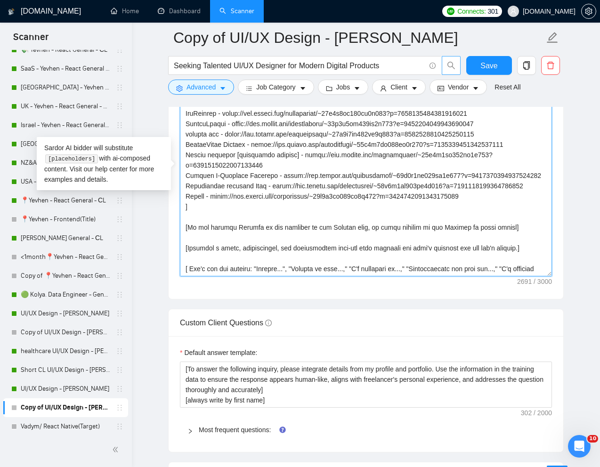
paste textarea "Troubles with [pain point]? I’ve got you covered [Write a personal greeting usi…"
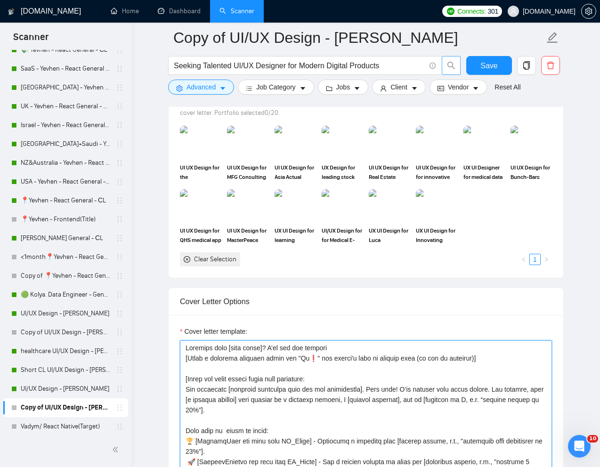
scroll to position [870, 0]
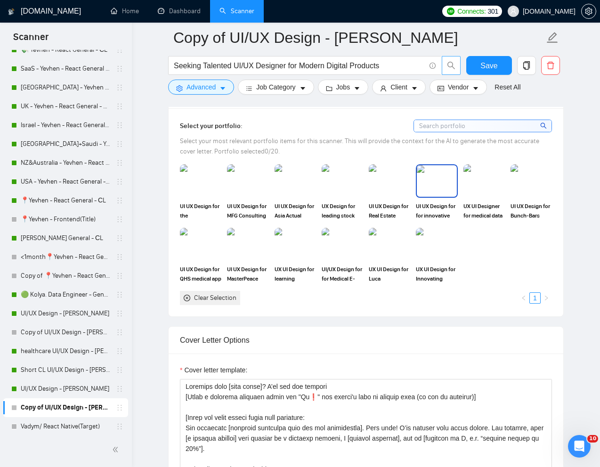
click at [435, 189] on img at bounding box center [437, 180] width 40 height 31
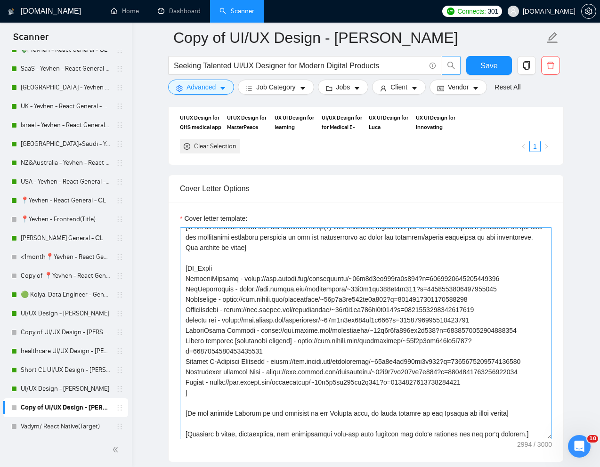
scroll to position [227, 0]
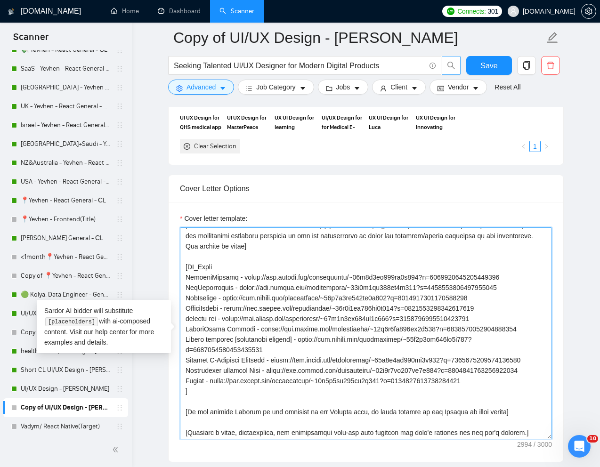
drag, startPoint x: 185, startPoint y: 279, endPoint x: 532, endPoint y: 275, distance: 346.8
click at [532, 275] on textarea "Cover letter template:" at bounding box center [366, 334] width 372 height 212
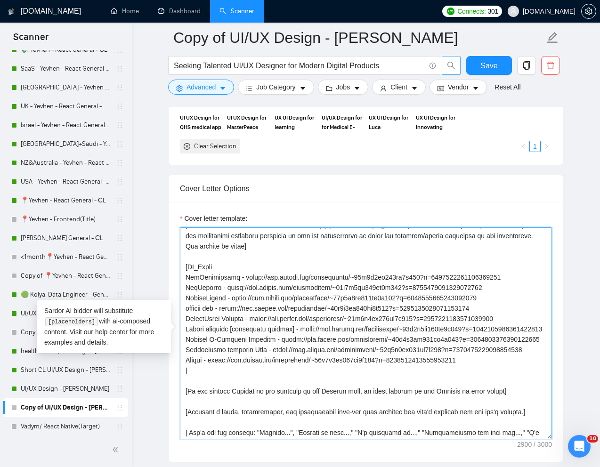
drag, startPoint x: 185, startPoint y: 288, endPoint x: 494, endPoint y: 387, distance: 324.6
click at [494, 387] on textarea "Cover letter template:" at bounding box center [366, 334] width 372 height 212
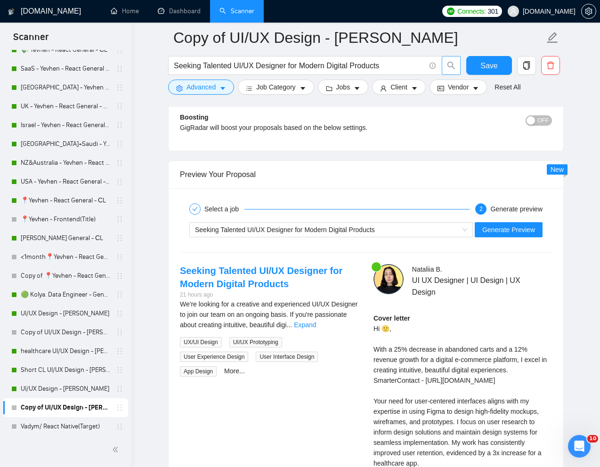
scroll to position [1843, 0]
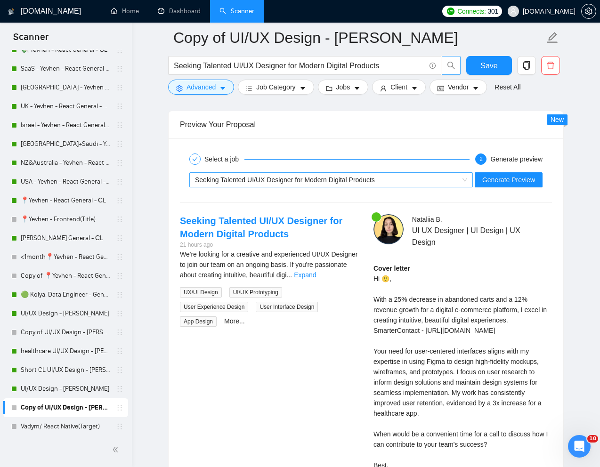
click at [393, 179] on div "Seeking Talented UI/UX Designer for Modern Digital Products" at bounding box center [327, 180] width 264 height 14
type textarea "Troubles with [pain point]? I’ve got you covered [Write a personal greeting usi…"
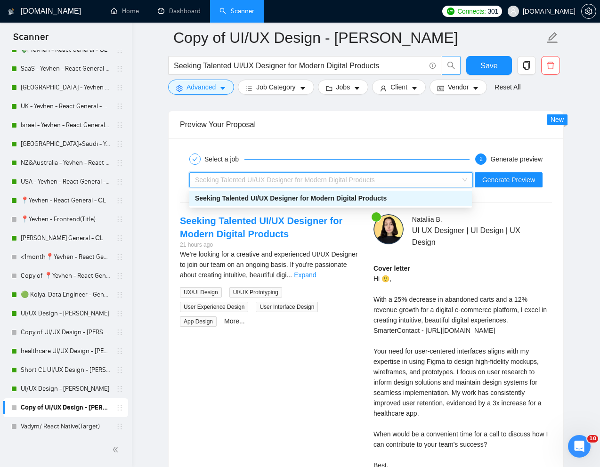
click at [433, 147] on div "Select a job 2 Generate preview Seeking Talented UI/UX Designer for Modern Digi…" at bounding box center [366, 328] width 395 height 379
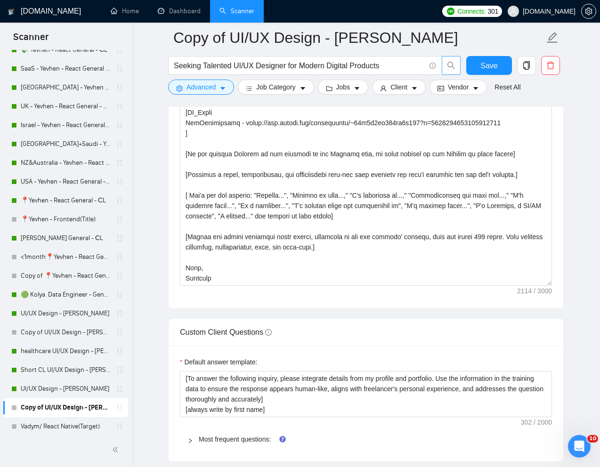
scroll to position [1058, 0]
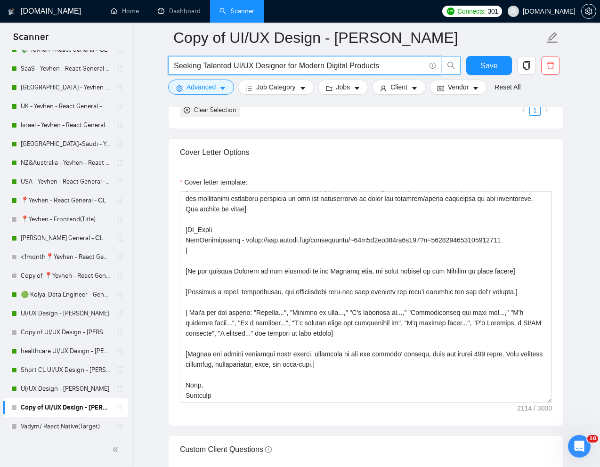
click at [317, 64] on input "Seeking Talented UI/UX Designer for Modern Digital Products" at bounding box center [300, 66] width 252 height 12
paste input "Figma Designer Needed for App Redesign"
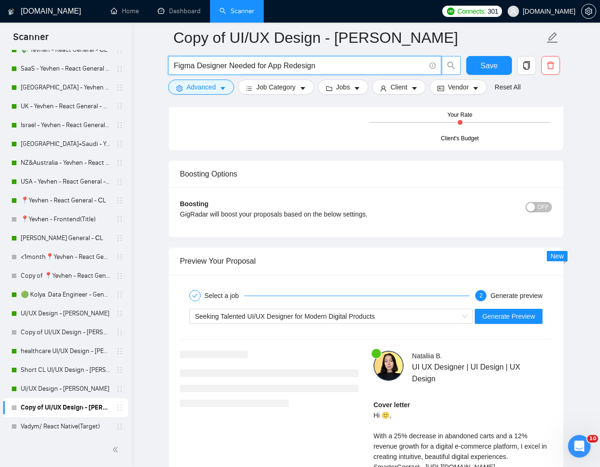
scroll to position [1699, 0]
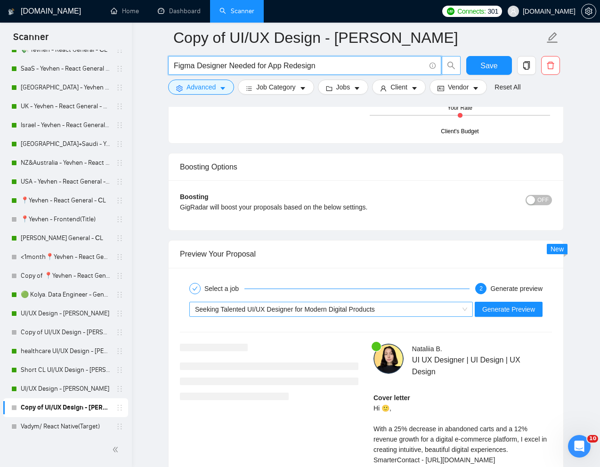
click at [324, 309] on span "Seeking Talented UI/UX Designer for Modern Digital Products" at bounding box center [285, 310] width 180 height 8
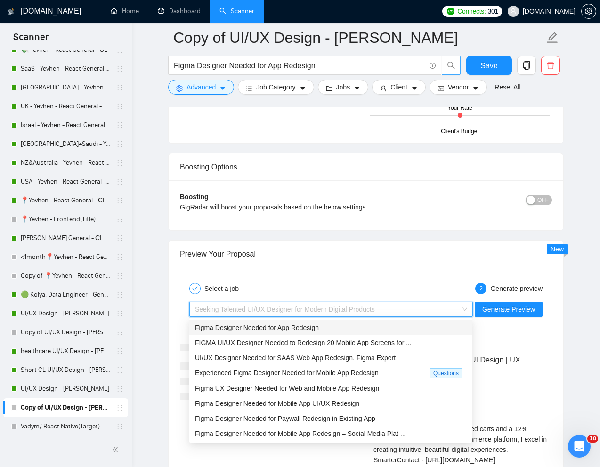
click at [296, 327] on span "Figma Designer Needed for App Redesign" at bounding box center [257, 328] width 124 height 8
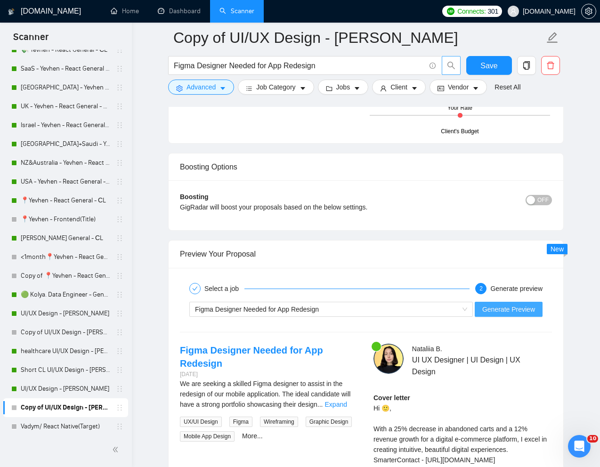
click at [496, 309] on span "Generate Preview" at bounding box center [509, 309] width 53 height 10
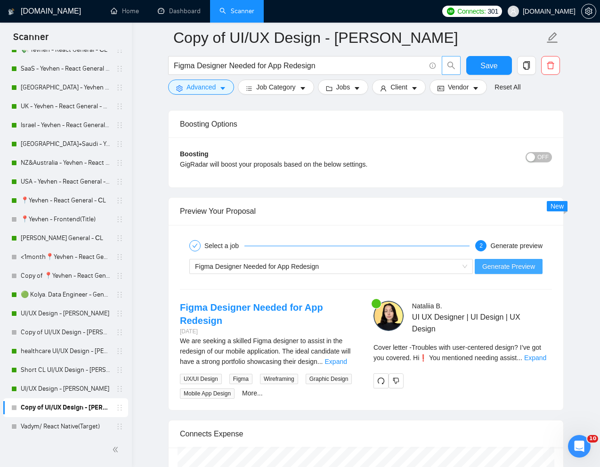
scroll to position [1752, 0]
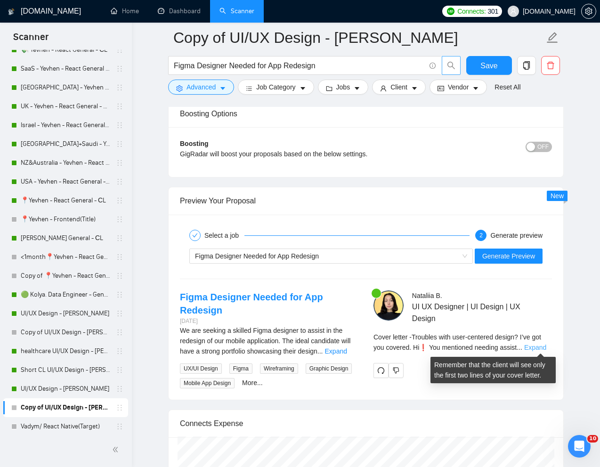
click at [542, 351] on link "Expand" at bounding box center [535, 348] width 22 height 8
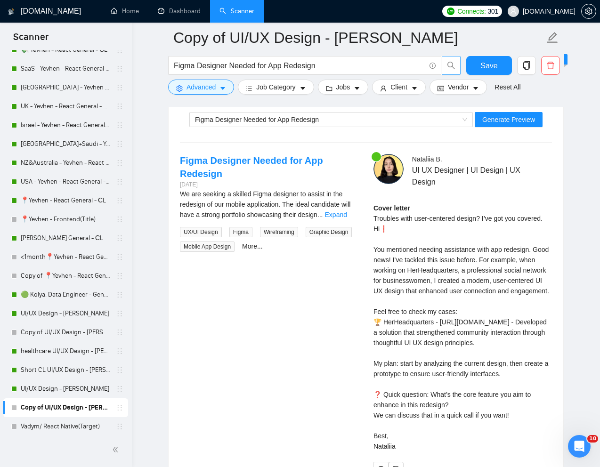
scroll to position [1890, 0]
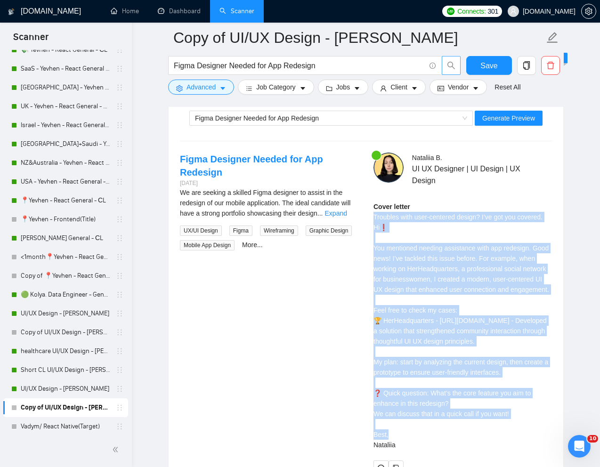
drag, startPoint x: 372, startPoint y: 216, endPoint x: 456, endPoint y: 439, distance: 237.9
click at [456, 439] on div "Nataliia B . UI UX Designer | UI Design | UX Design Cover letter Troubles with …" at bounding box center [463, 314] width 194 height 323
copy div "Troubles with user-centered design? I’ve got you covered. Hi❗ You mentioned nee…"
click at [287, 121] on span "Figma Designer Needed for App Redesign" at bounding box center [257, 119] width 124 height 8
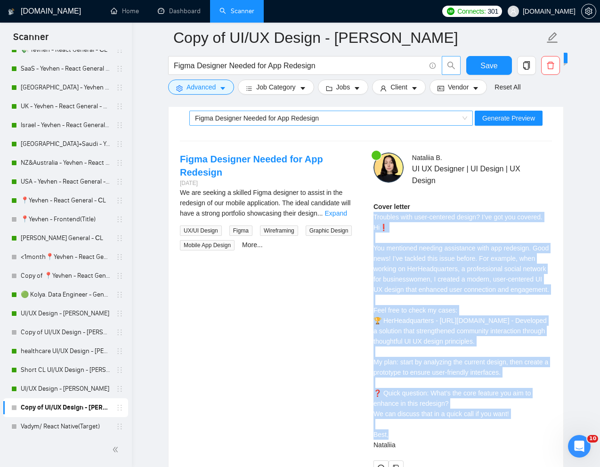
click at [287, 121] on span "Figma Designer Needed for App Redesign" at bounding box center [257, 119] width 124 height 8
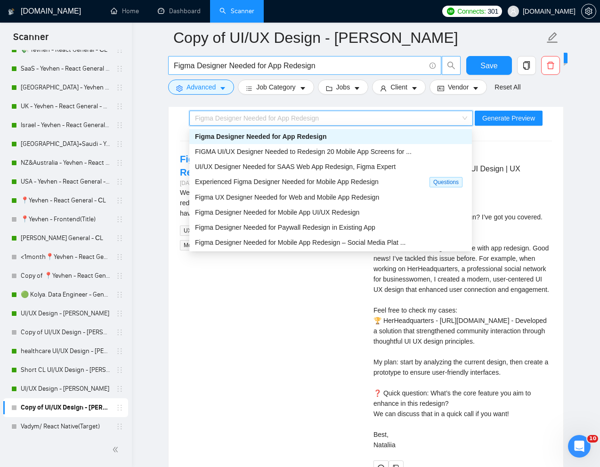
click at [288, 71] on input "Figma Designer Needed for App Redesign" at bounding box center [300, 66] width 252 height 12
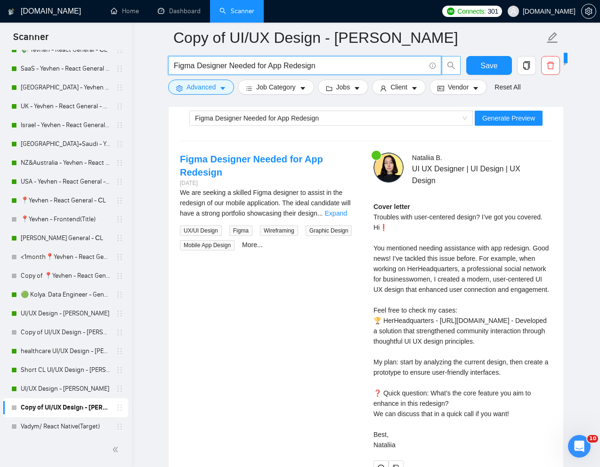
click at [288, 71] on input "Figma Designer Needed for App Redesign" at bounding box center [300, 66] width 252 height 12
paste input "Expert Figma Designer"
type input "Expert Figma Designer"
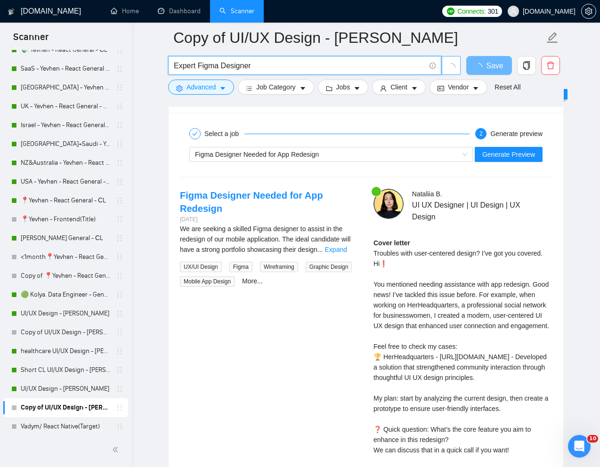
scroll to position [1823, 0]
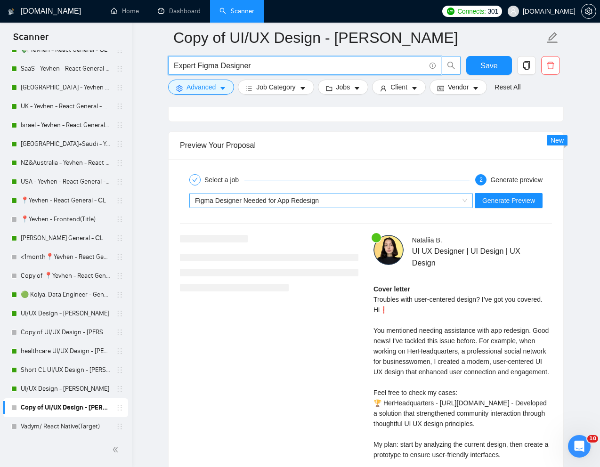
type input "Expert Figma Designer"
click at [285, 159] on div "Select a job 2 Generate preview Figma Designer Needed for App Redesign Generate…" at bounding box center [366, 364] width 395 height 410
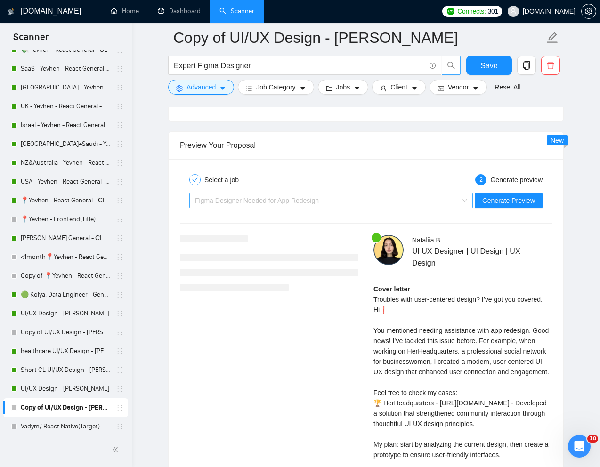
click at [268, 199] on span "Figma Designer Needed for App Redesign" at bounding box center [257, 201] width 124 height 8
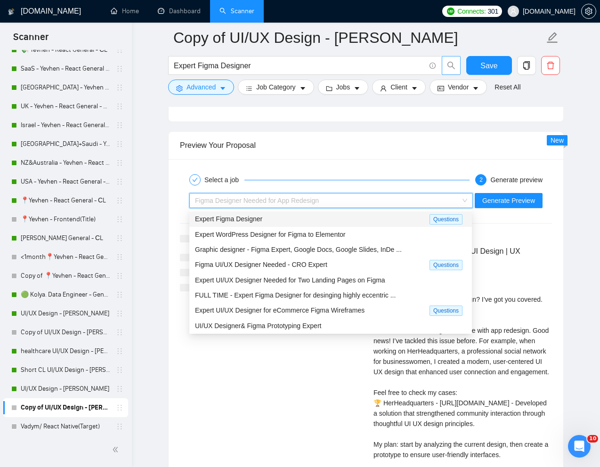
click at [246, 218] on span "Expert Figma Designer" at bounding box center [228, 219] width 67 height 8
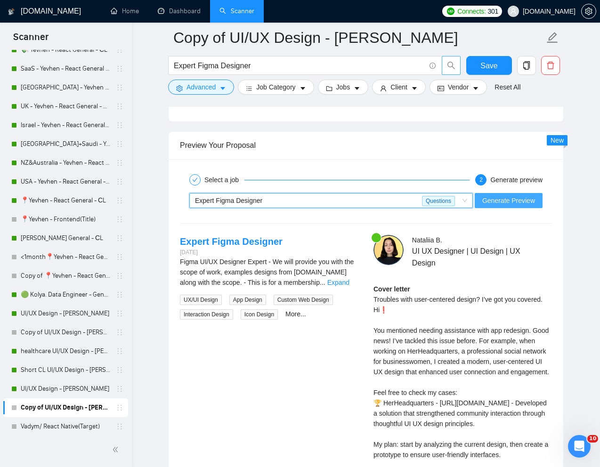
click at [519, 207] on button "Generate Preview" at bounding box center [509, 200] width 68 height 15
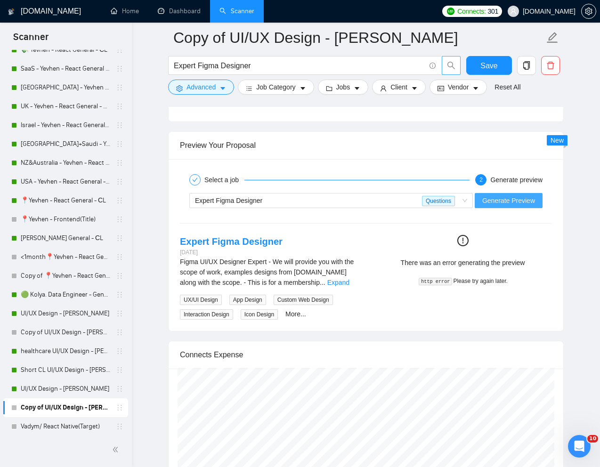
click at [500, 202] on span "Generate Preview" at bounding box center [509, 201] width 53 height 10
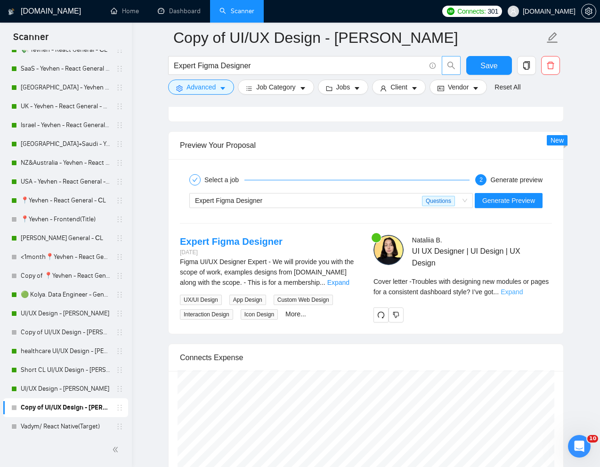
click at [523, 289] on link "Expand" at bounding box center [512, 292] width 22 height 8
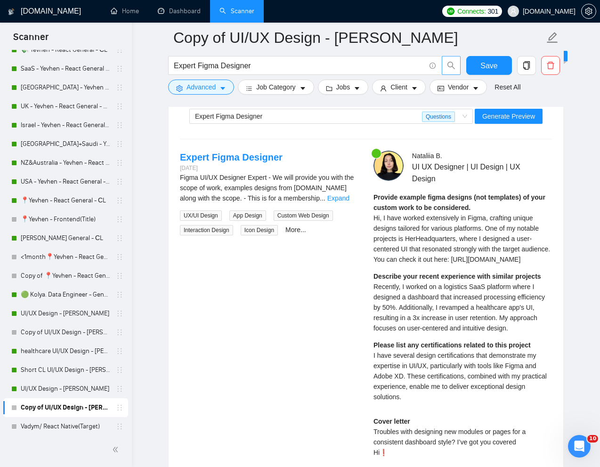
scroll to position [1911, 0]
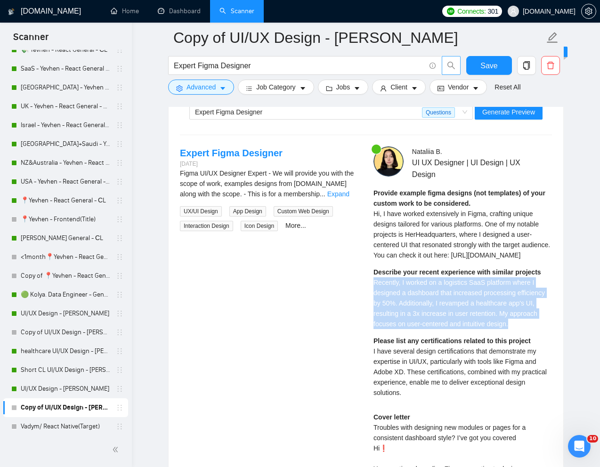
drag, startPoint x: 370, startPoint y: 303, endPoint x: 550, endPoint y: 342, distance: 183.7
click at [550, 342] on div "Nataliia B . UI UX Designer | UI Design | UX Design Provide example figma desig…" at bounding box center [463, 422] width 194 height 550
copy span "Recently, I worked on a logistics SaaS platform where I designed a dashboard th…"
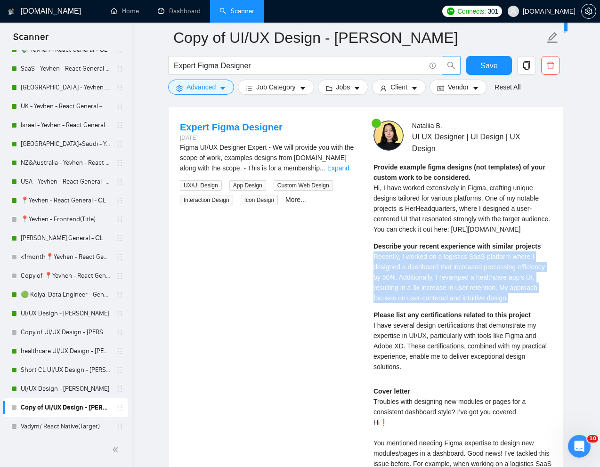
scroll to position [1937, 0]
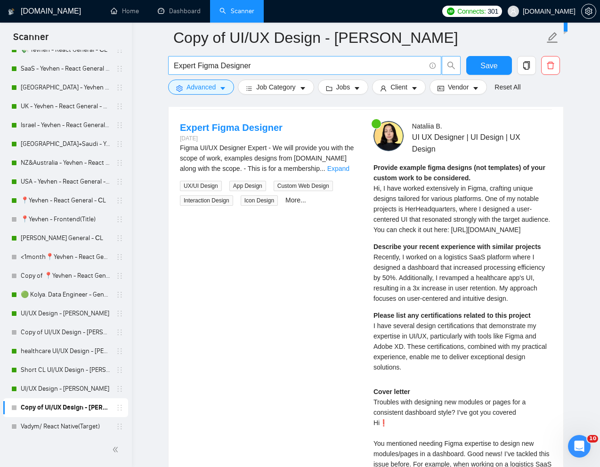
click at [221, 65] on input "Expert Figma Designer" at bounding box center [300, 66] width 252 height 12
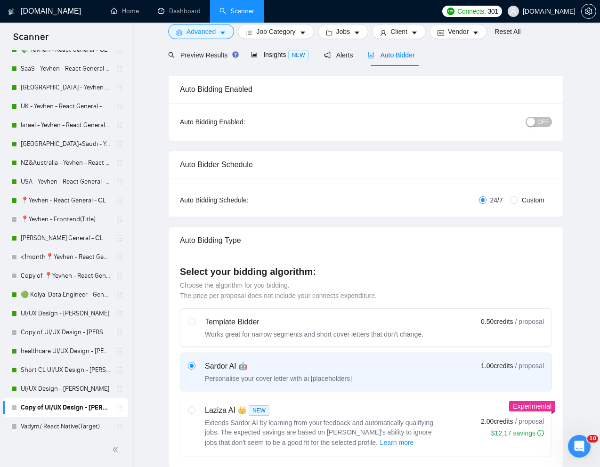
scroll to position [0, 0]
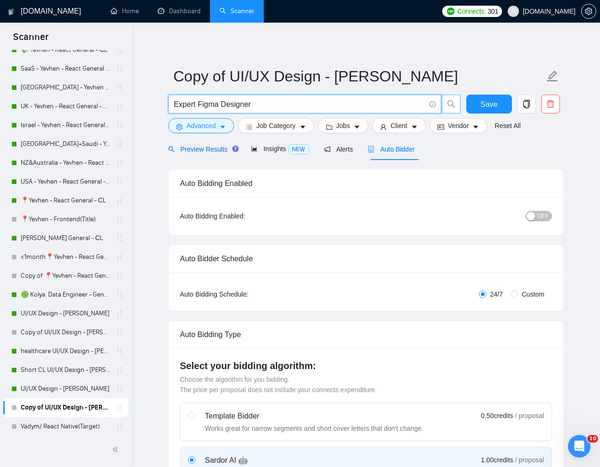
click at [198, 146] on span "Preview Results" at bounding box center [202, 150] width 68 height 8
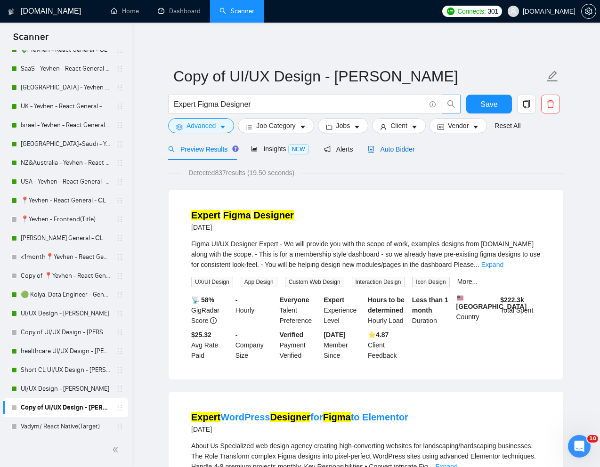
click at [402, 146] on span "Auto Bidder" at bounding box center [391, 150] width 47 height 8
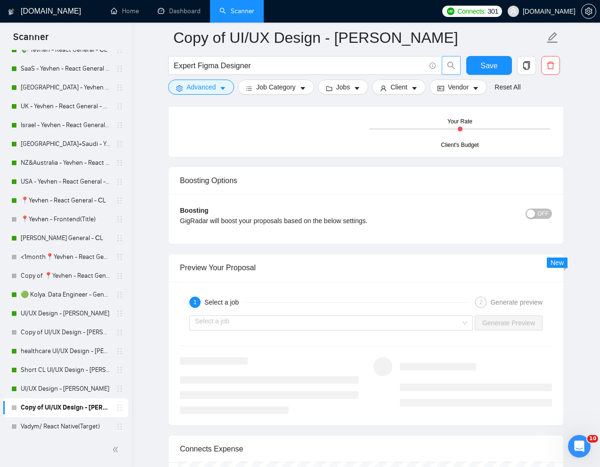
scroll to position [1723, 0]
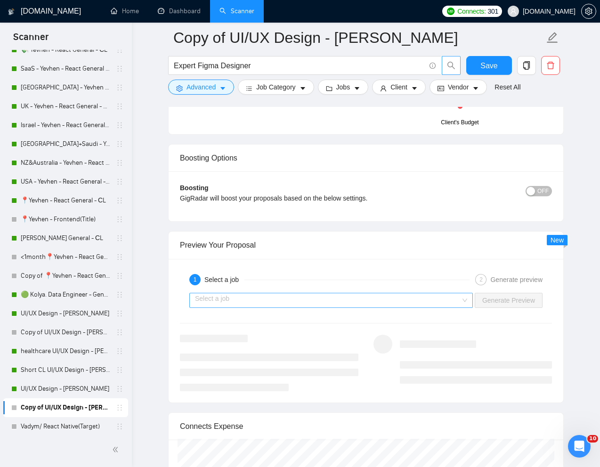
click at [286, 298] on input "search" at bounding box center [328, 301] width 266 height 14
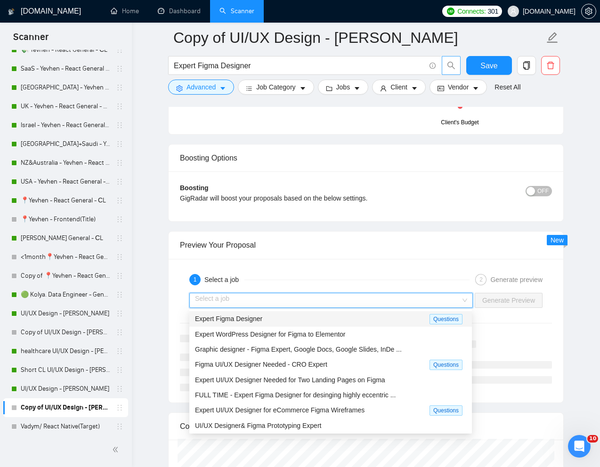
click at [258, 319] on span "Expert Figma Designer" at bounding box center [228, 319] width 67 height 8
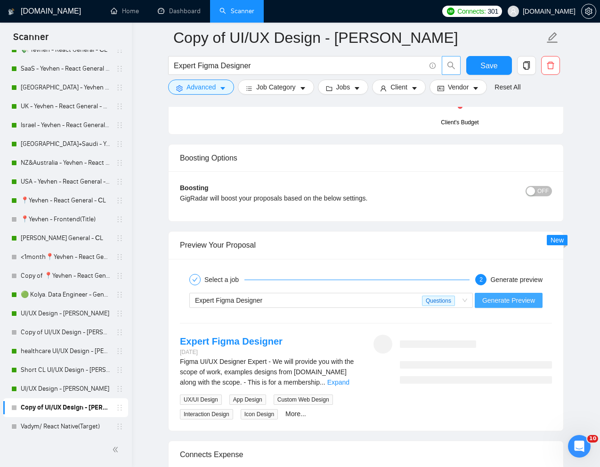
click at [508, 297] on span "Generate Preview" at bounding box center [509, 300] width 53 height 10
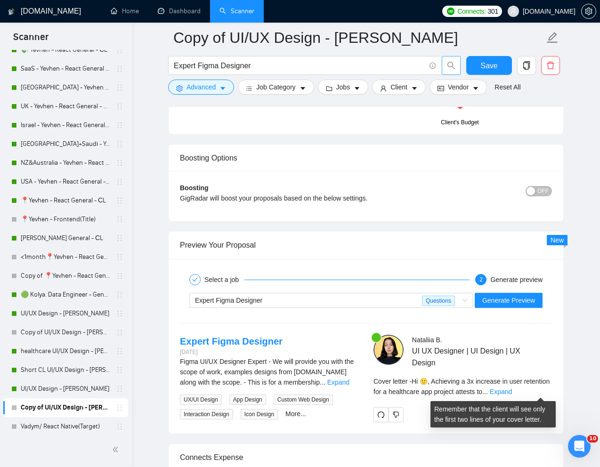
drag, startPoint x: 536, startPoint y: 391, endPoint x: 515, endPoint y: 386, distance: 21.4
click at [512, 391] on link "Expand" at bounding box center [501, 392] width 22 height 8
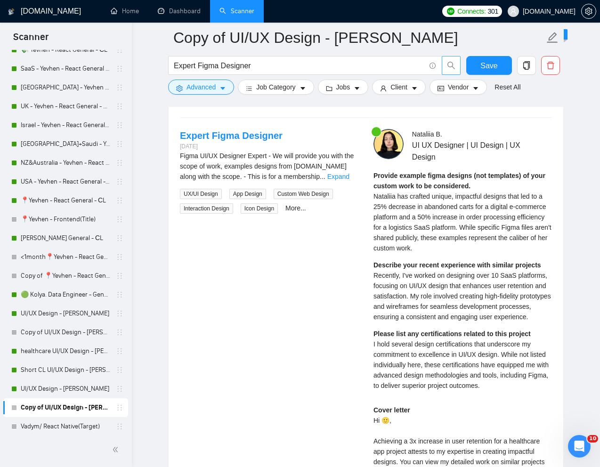
scroll to position [1929, 0]
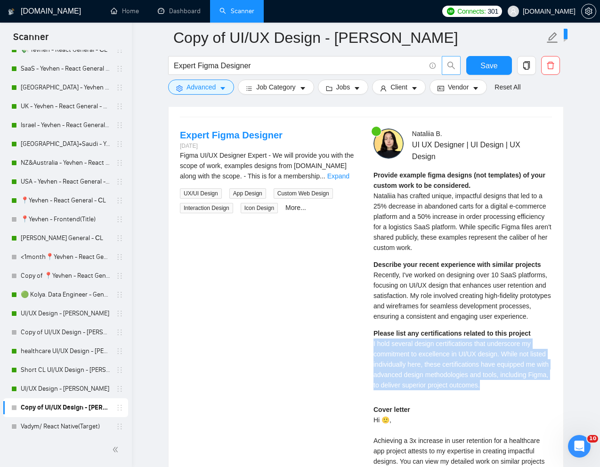
drag, startPoint x: 540, startPoint y: 397, endPoint x: 365, endPoint y: 355, distance: 180.6
click at [365, 355] on div "Expert Figma Designer 3 days ago Figma UI/UX Designer Expert - We will provide …" at bounding box center [365, 404] width 387 height 550
copy span "I hold several design certifications that underscore my commitment to excellenc…"
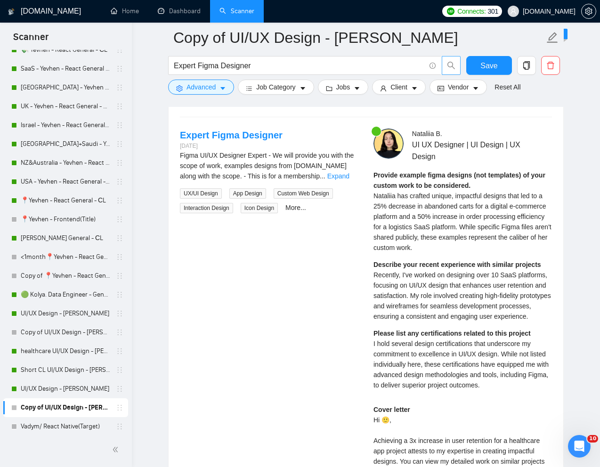
click at [475, 287] on span "Recently, I've worked on designing over 10 SaaS platforms, focusing on UI/UX de…" at bounding box center [463, 295] width 178 height 49
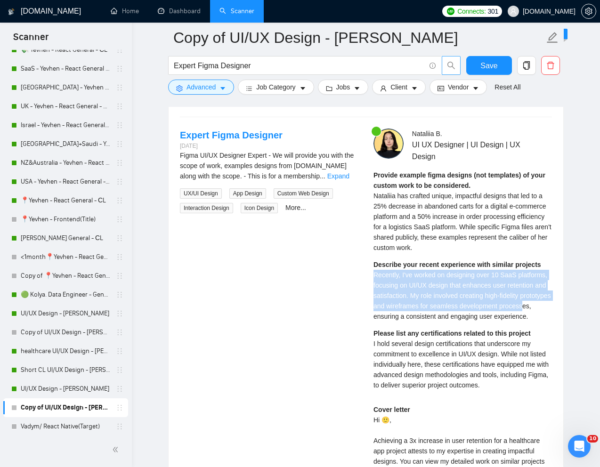
drag, startPoint x: 374, startPoint y: 277, endPoint x: 439, endPoint y: 312, distance: 73.4
click at [439, 312] on span "Recently, I've worked on designing over 10 SaaS platforms, focusing on UI/UX de…" at bounding box center [463, 295] width 178 height 49
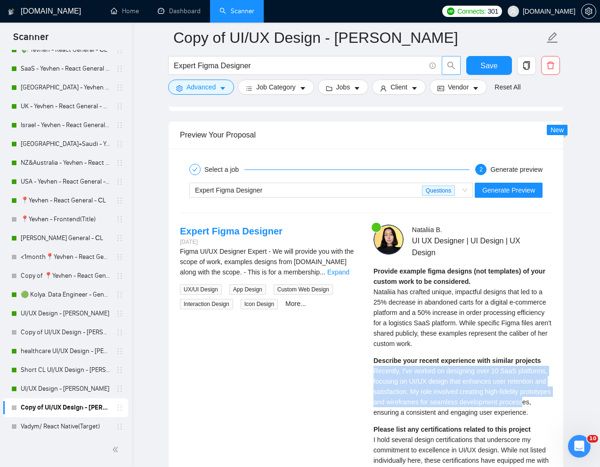
scroll to position [1826, 0]
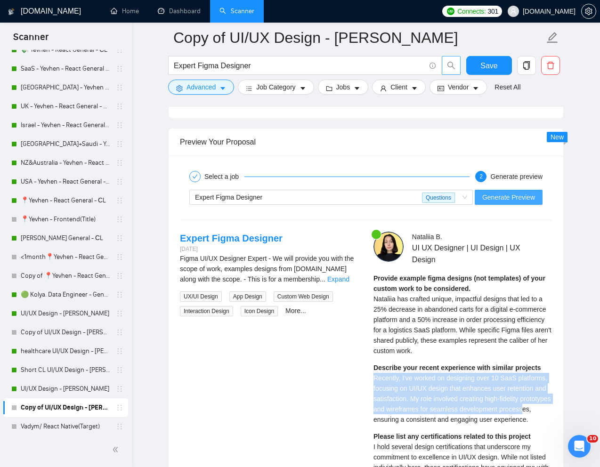
click at [499, 194] on span "Generate Preview" at bounding box center [509, 197] width 53 height 10
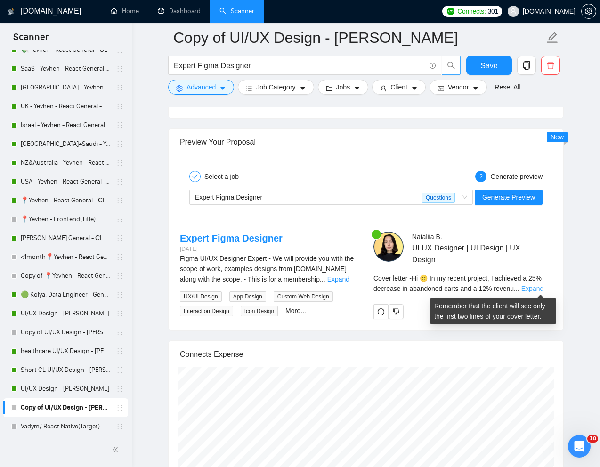
click at [540, 287] on link "Expand" at bounding box center [533, 289] width 22 height 8
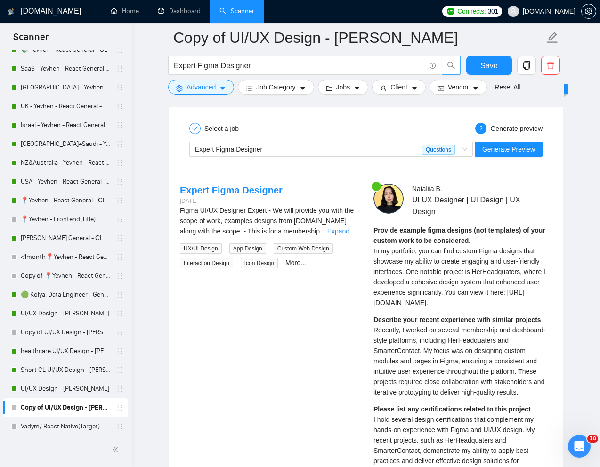
scroll to position [1878, 0]
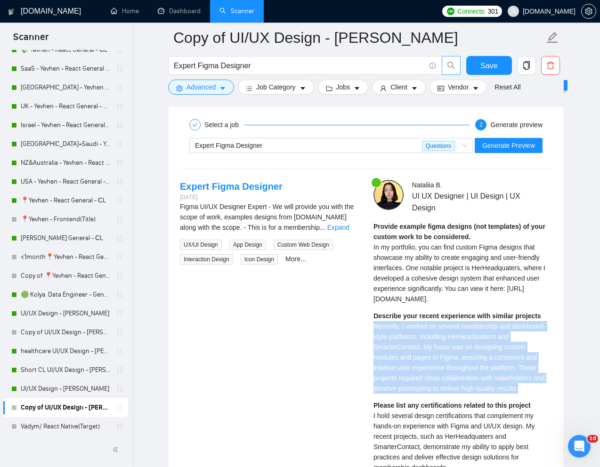
drag, startPoint x: 373, startPoint y: 337, endPoint x: 546, endPoint y: 399, distance: 183.5
click at [546, 394] on div "Describe your recent experience with similar projects Recently, I worked on sev…" at bounding box center [463, 352] width 179 height 83
copy span "Recently, I worked on several membership and dashboard-style platforms, includi…"
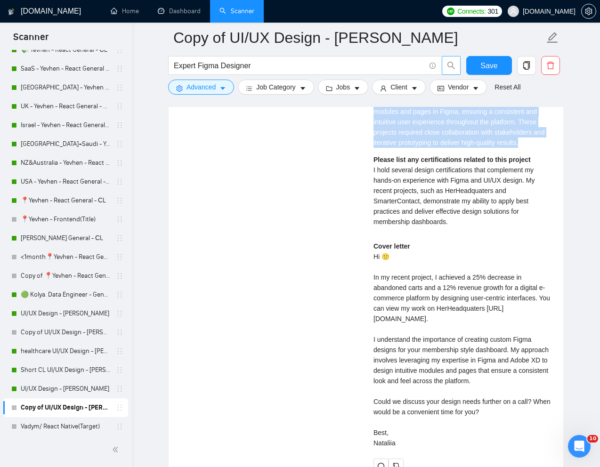
scroll to position [2135, 0]
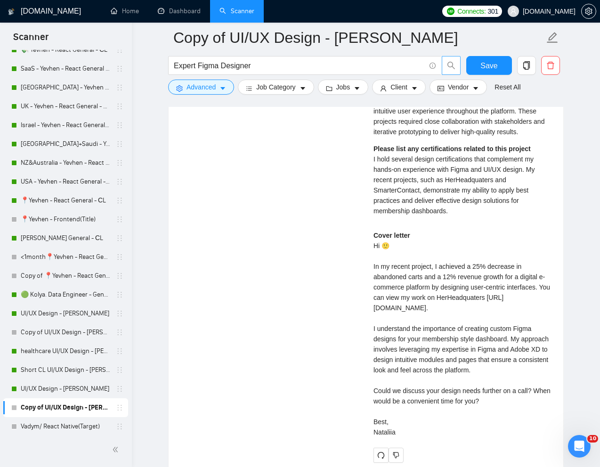
click at [436, 386] on div "Cover letter Hi 🙂 In my recent project, I achieved a 25% decrease in abandoned …" at bounding box center [463, 333] width 179 height 207
drag, startPoint x: 372, startPoint y: 346, endPoint x: 540, endPoint y: 451, distance: 197.9
click at [540, 451] on div "Nataliia B . UI UX Designer | UI Design | UX Design Provide example figma desig…" at bounding box center [463, 193] width 194 height 540
copy div "understand the importance of creating custom Figma designs for your membership …"
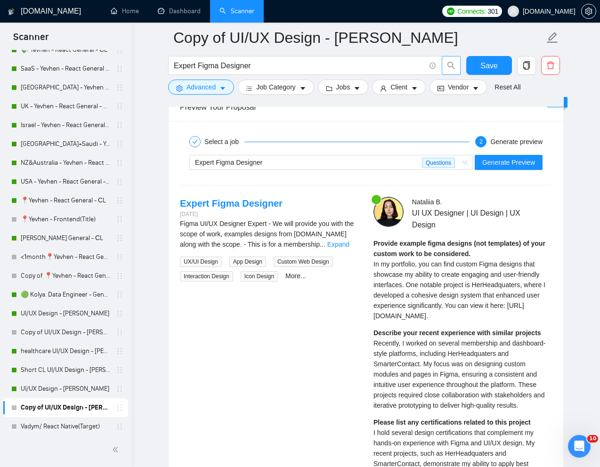
scroll to position [1841, 0]
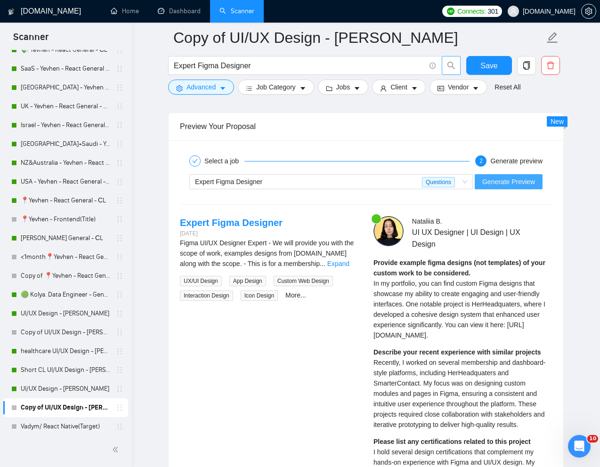
click at [509, 187] on button "Generate Preview" at bounding box center [509, 181] width 68 height 15
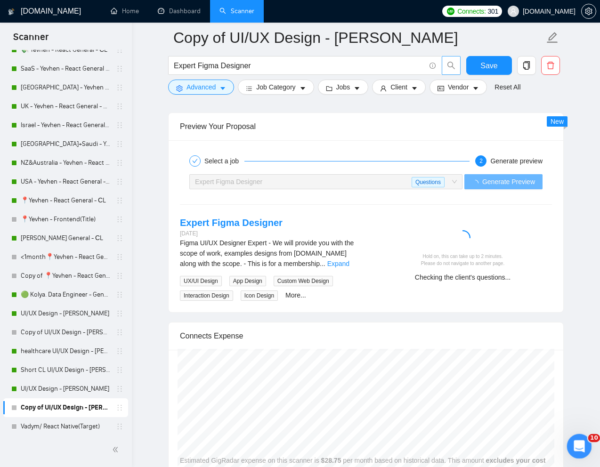
click at [577, 442] on icon "Відкрити програму для спілкування Intercom" at bounding box center [579, 446] width 16 height 16
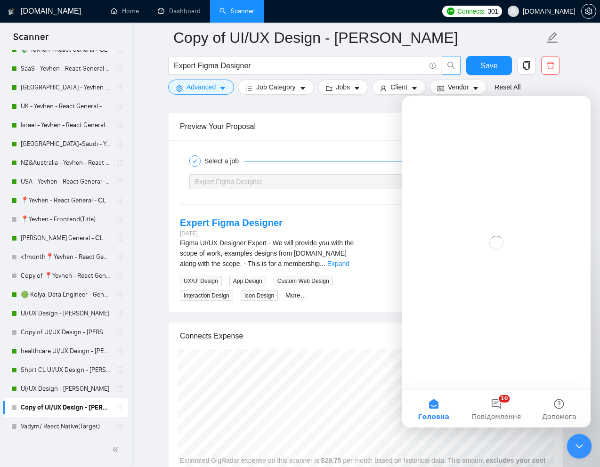
scroll to position [0, 0]
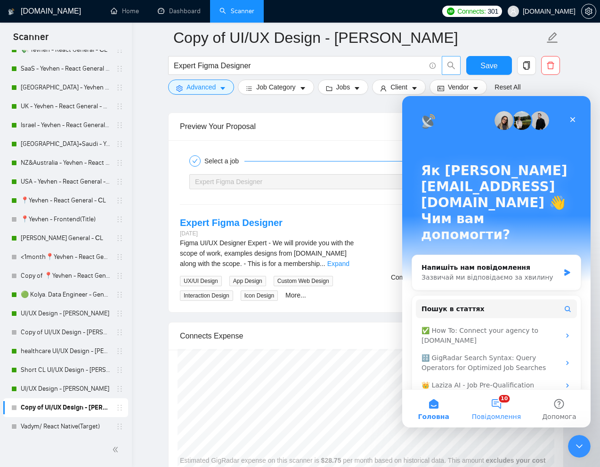
click at [507, 399] on button "10 Повідомлення" at bounding box center [496, 409] width 63 height 38
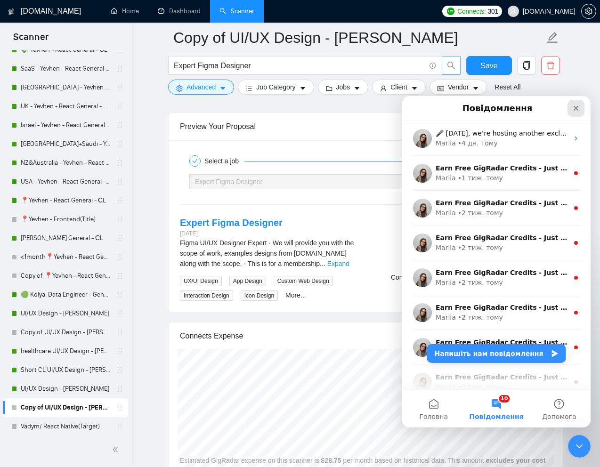
click at [581, 106] on div "Закрити" at bounding box center [576, 108] width 17 height 17
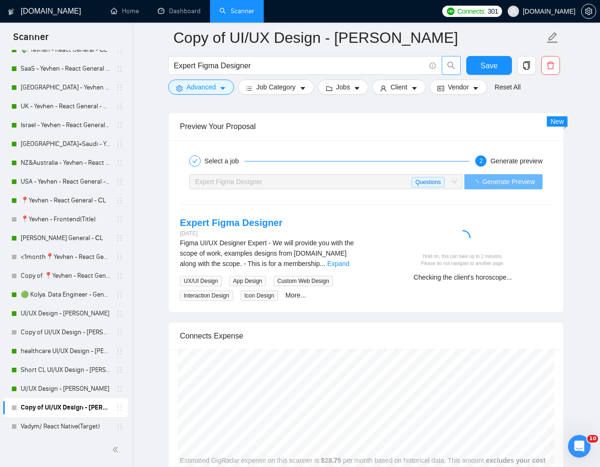
click at [496, 303] on div "Select a job 2 Generate preview Expert Figma Designer Questions Generate Previe…" at bounding box center [366, 226] width 395 height 172
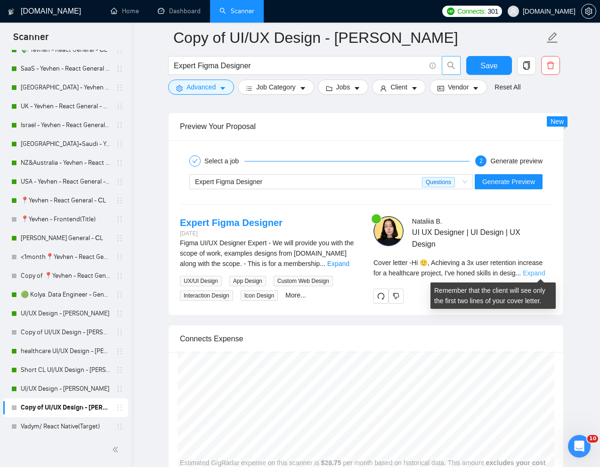
click at [541, 274] on link "Expand" at bounding box center [534, 274] width 22 height 8
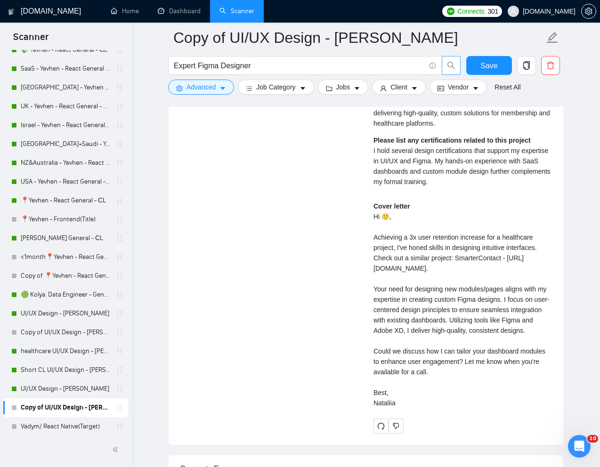
scroll to position [2123, 0]
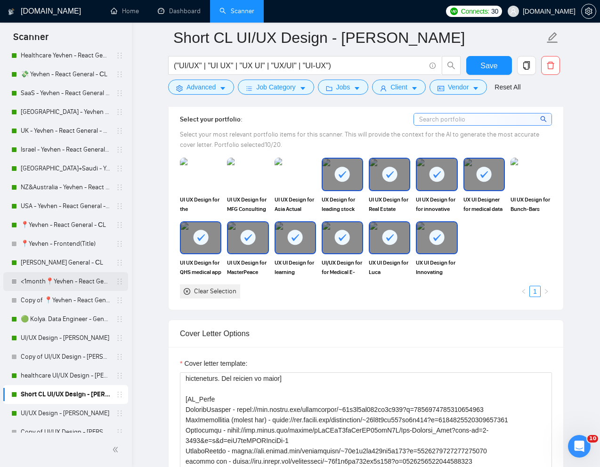
scroll to position [254, 0]
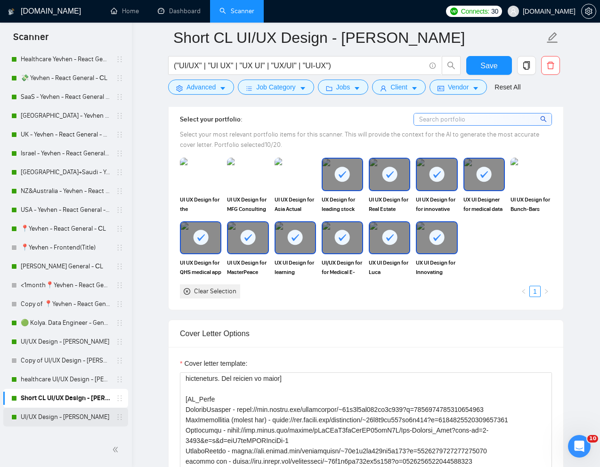
click at [41, 414] on link "UI/UX Design - [PERSON_NAME]" at bounding box center [66, 417] width 90 height 19
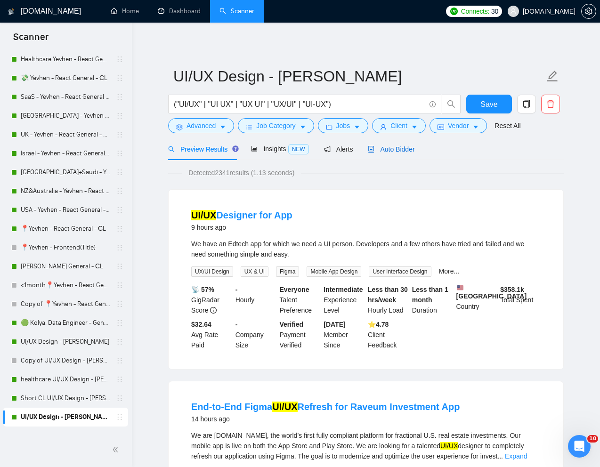
click at [409, 152] on span "Auto Bidder" at bounding box center [391, 150] width 47 height 8
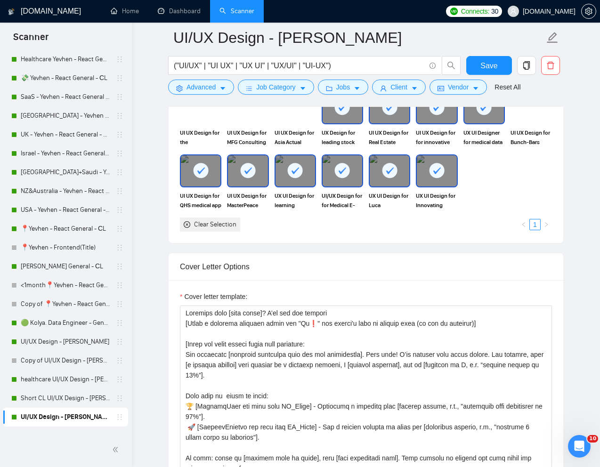
scroll to position [950, 0]
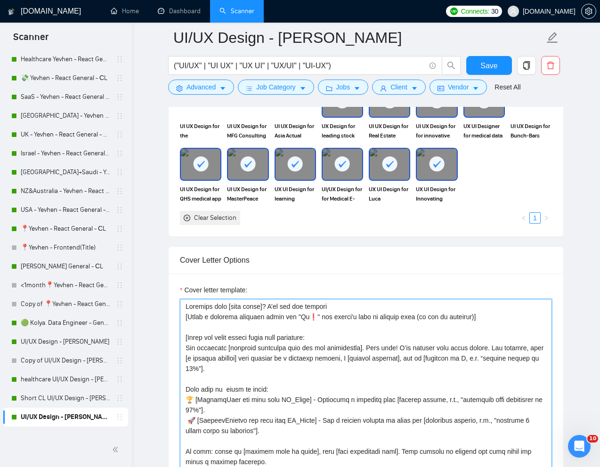
click at [368, 360] on textarea "Cover letter template:" at bounding box center [366, 405] width 372 height 212
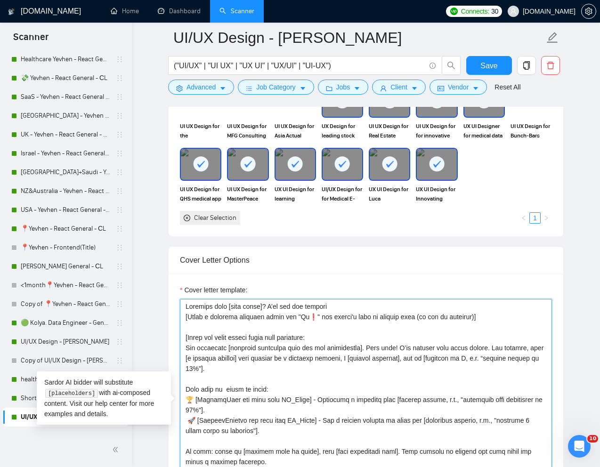
click at [308, 381] on textarea "Cover letter template:" at bounding box center [366, 405] width 372 height 212
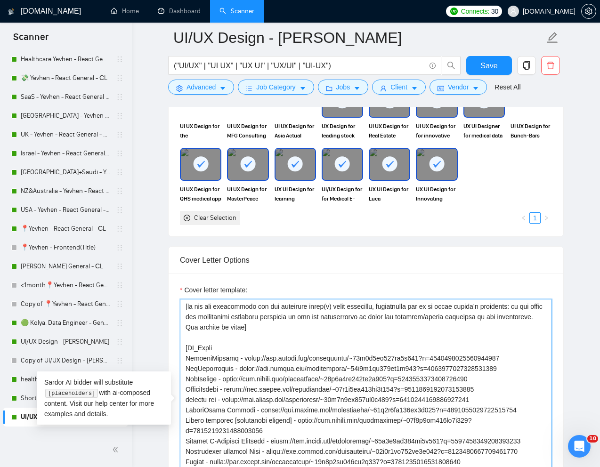
scroll to position [215, 0]
